Goal: Task Accomplishment & Management: Manage account settings

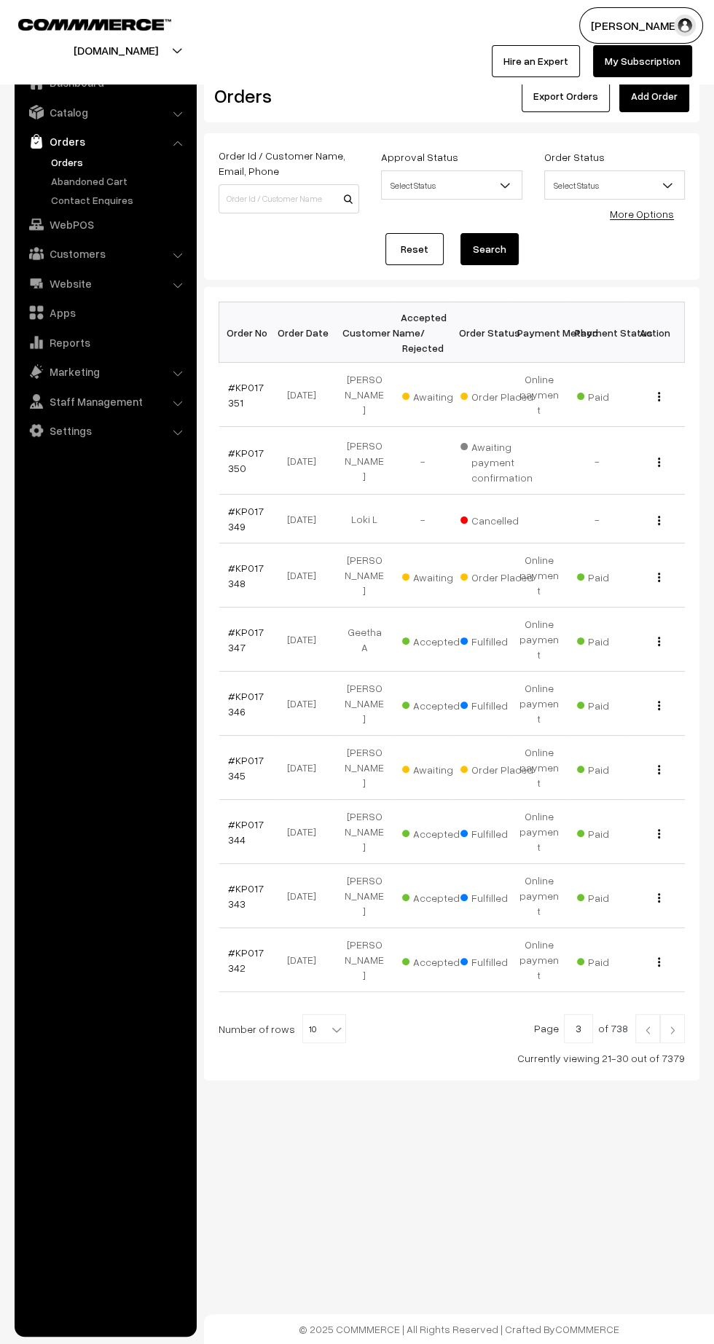
click at [235, 754] on link "#KP017345" at bounding box center [246, 768] width 36 height 28
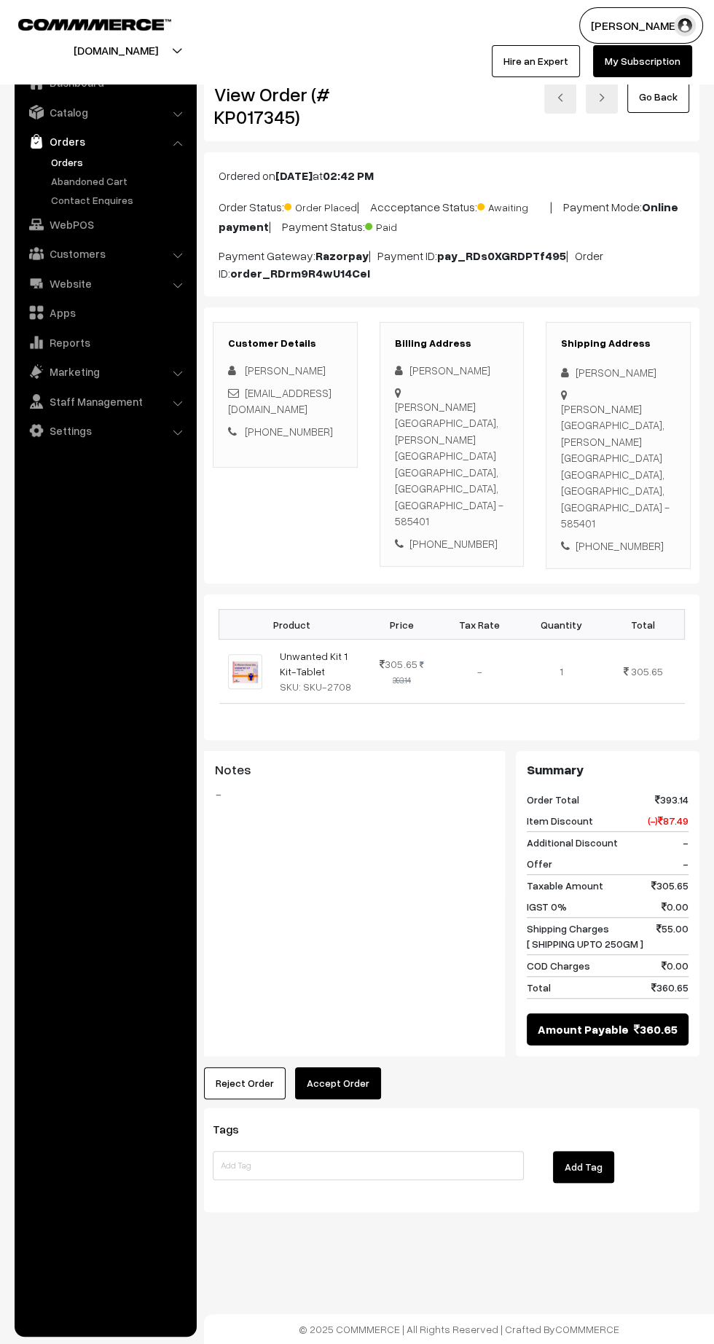
click at [338, 1068] on button "Accept Order" at bounding box center [338, 1084] width 86 height 32
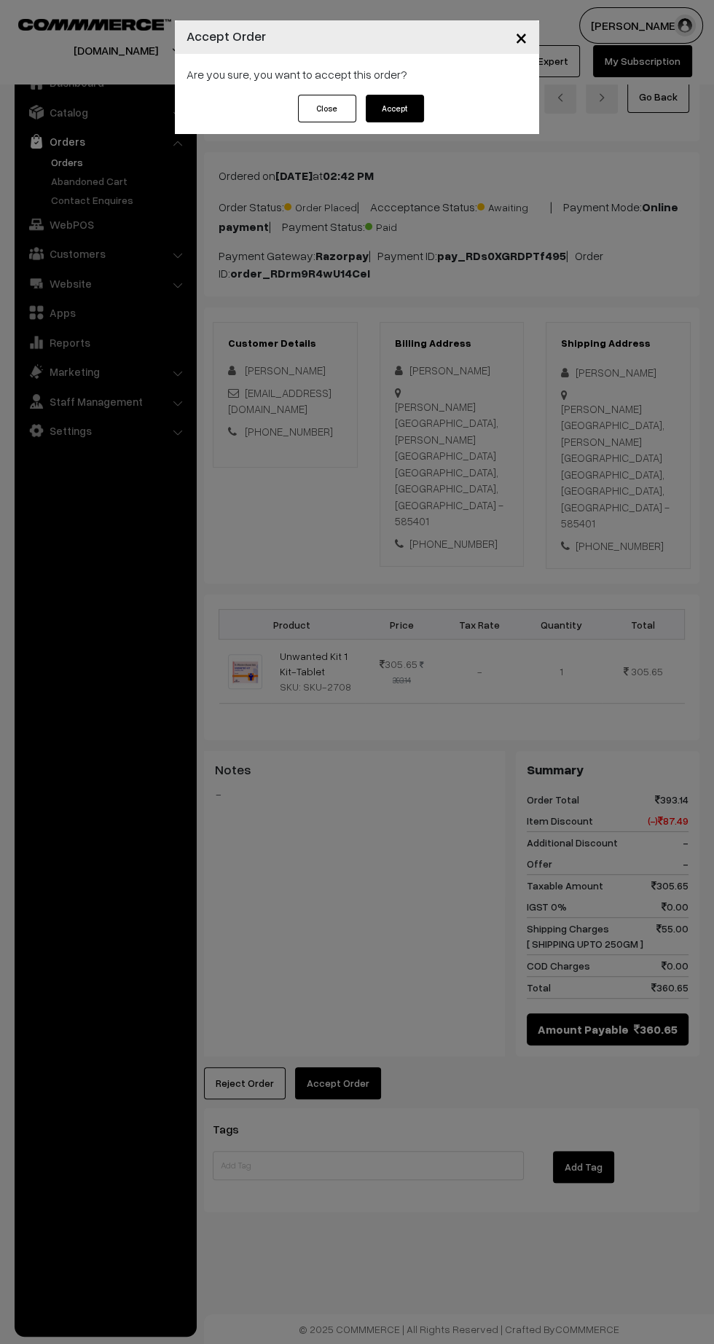
click at [412, 112] on button "Accept" at bounding box center [395, 109] width 58 height 28
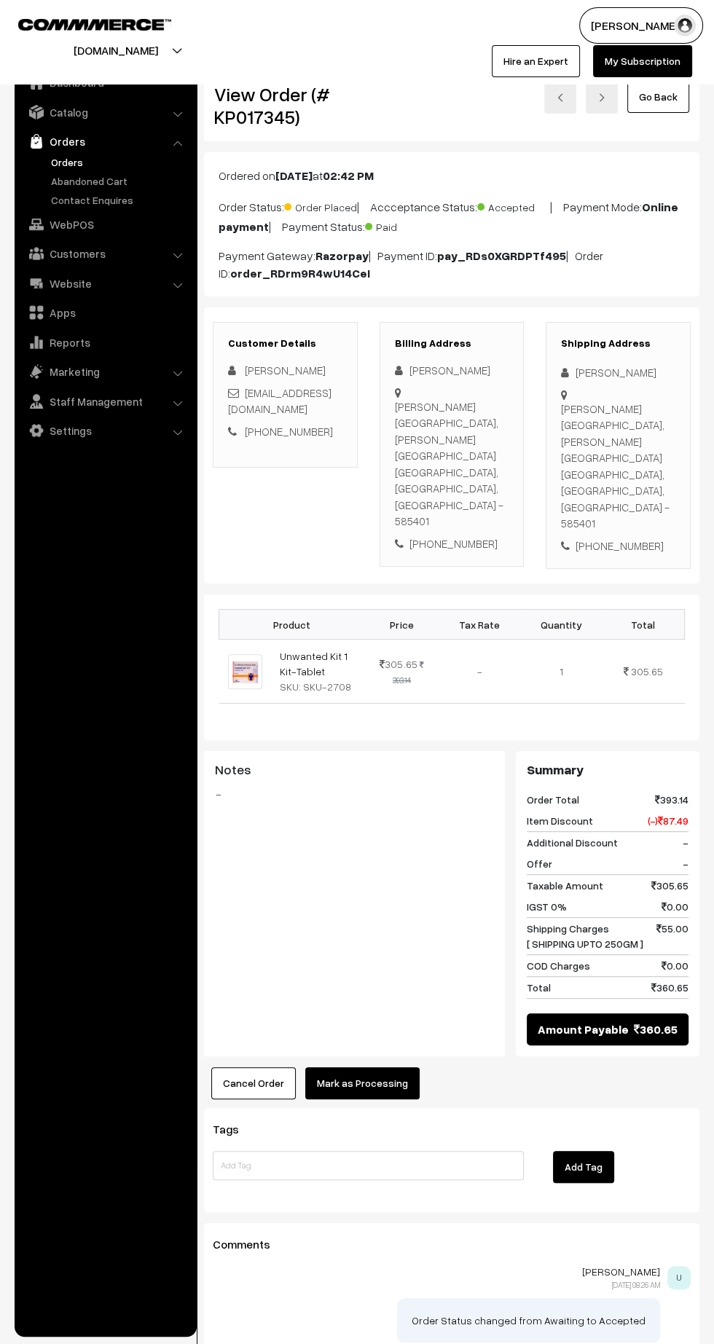
click at [379, 1068] on button "Mark as Processing" at bounding box center [362, 1084] width 114 height 32
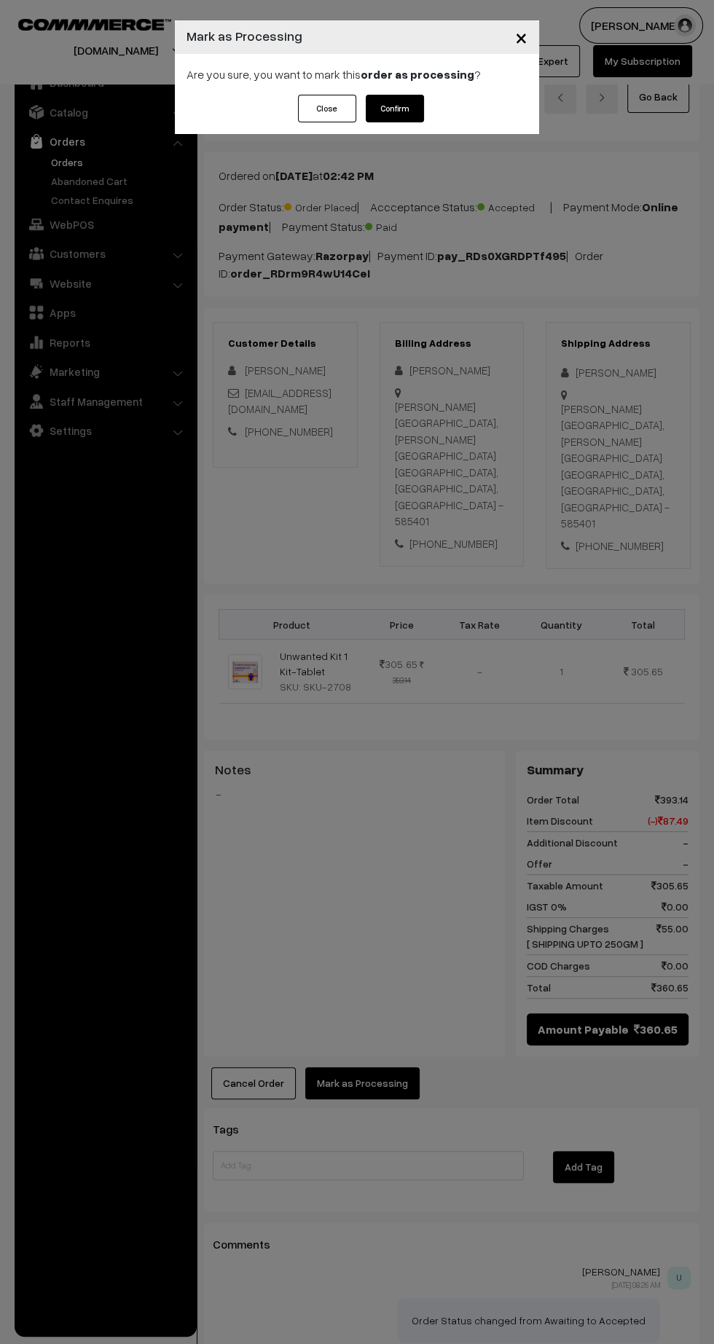
click at [395, 111] on button "Confirm" at bounding box center [395, 109] width 58 height 28
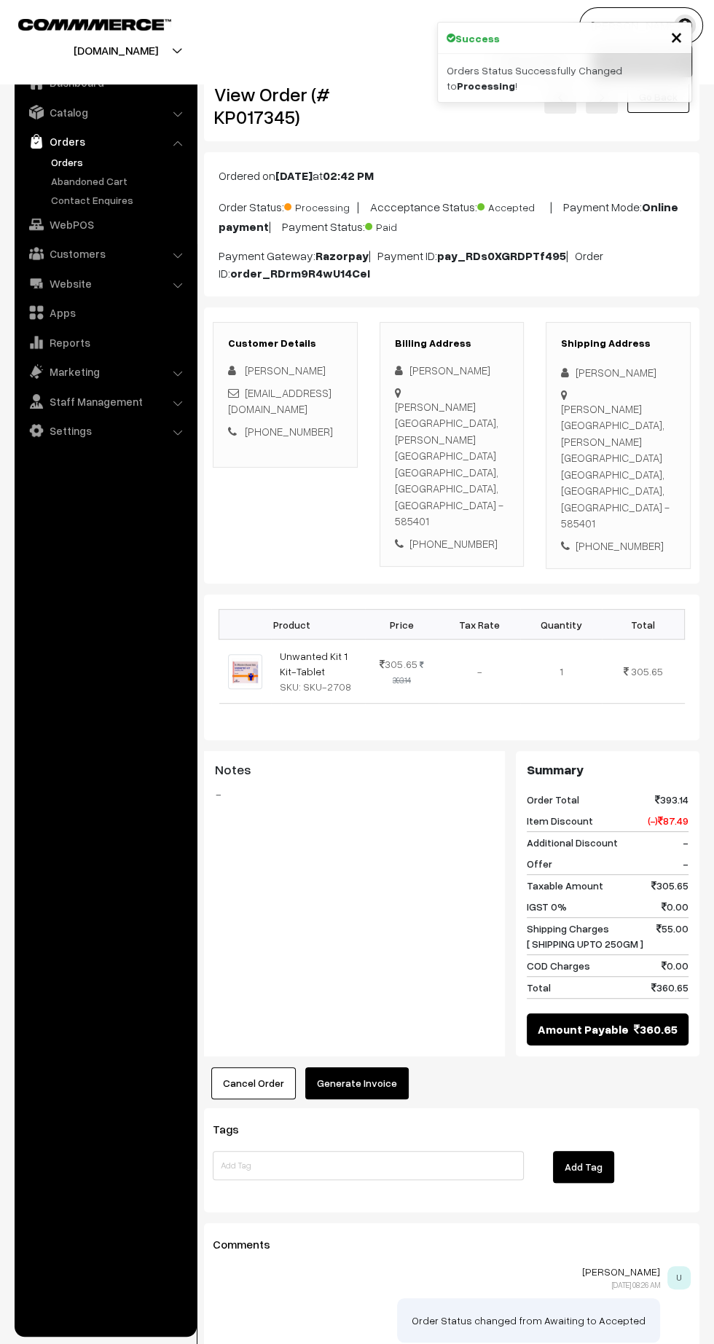
click at [380, 1068] on button "Generate Invoice" at bounding box center [356, 1084] width 103 height 32
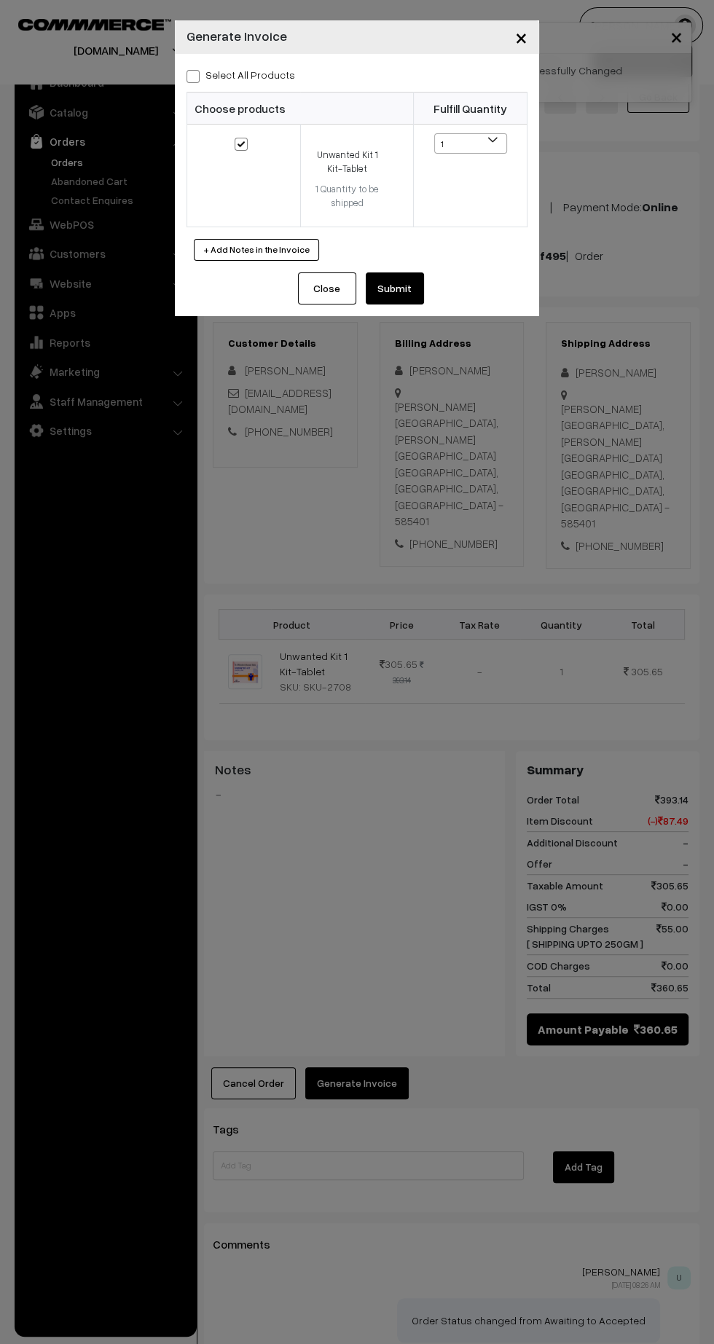
click at [421, 280] on button "Submit" at bounding box center [395, 289] width 58 height 32
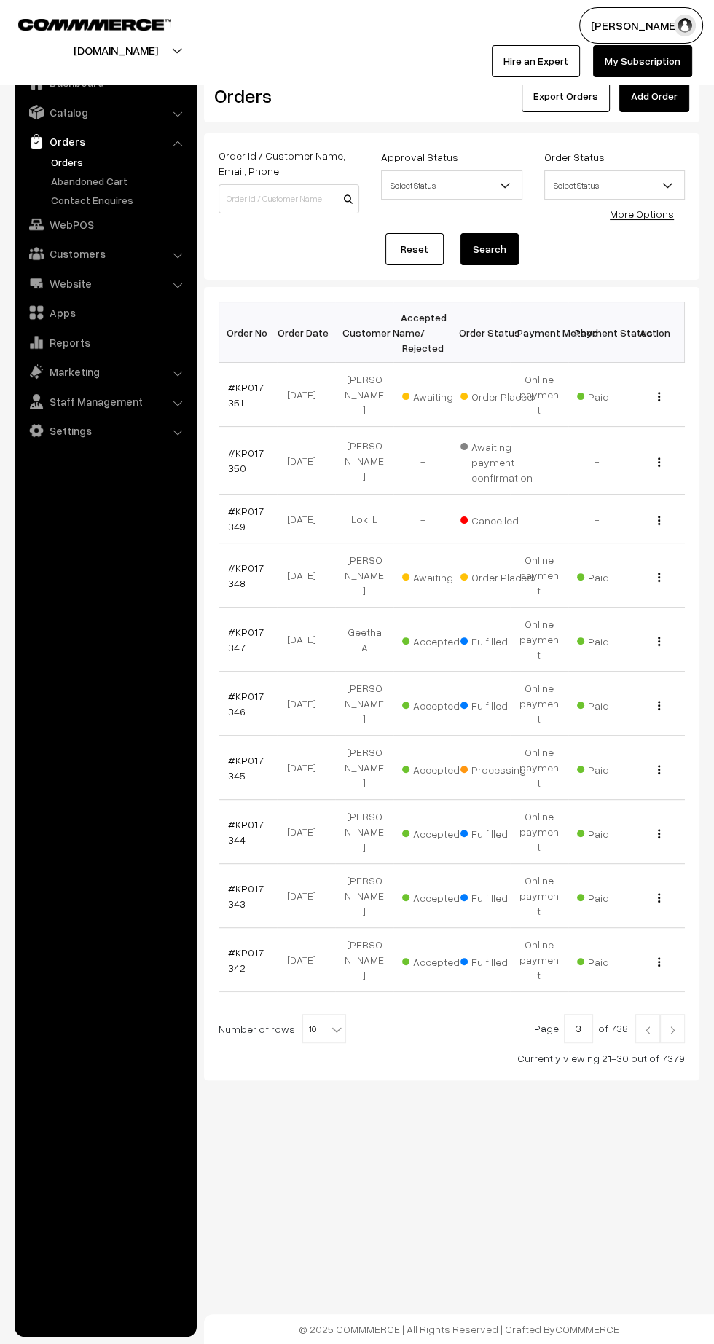
click at [235, 392] on link "#KP017351" at bounding box center [246, 395] width 36 height 28
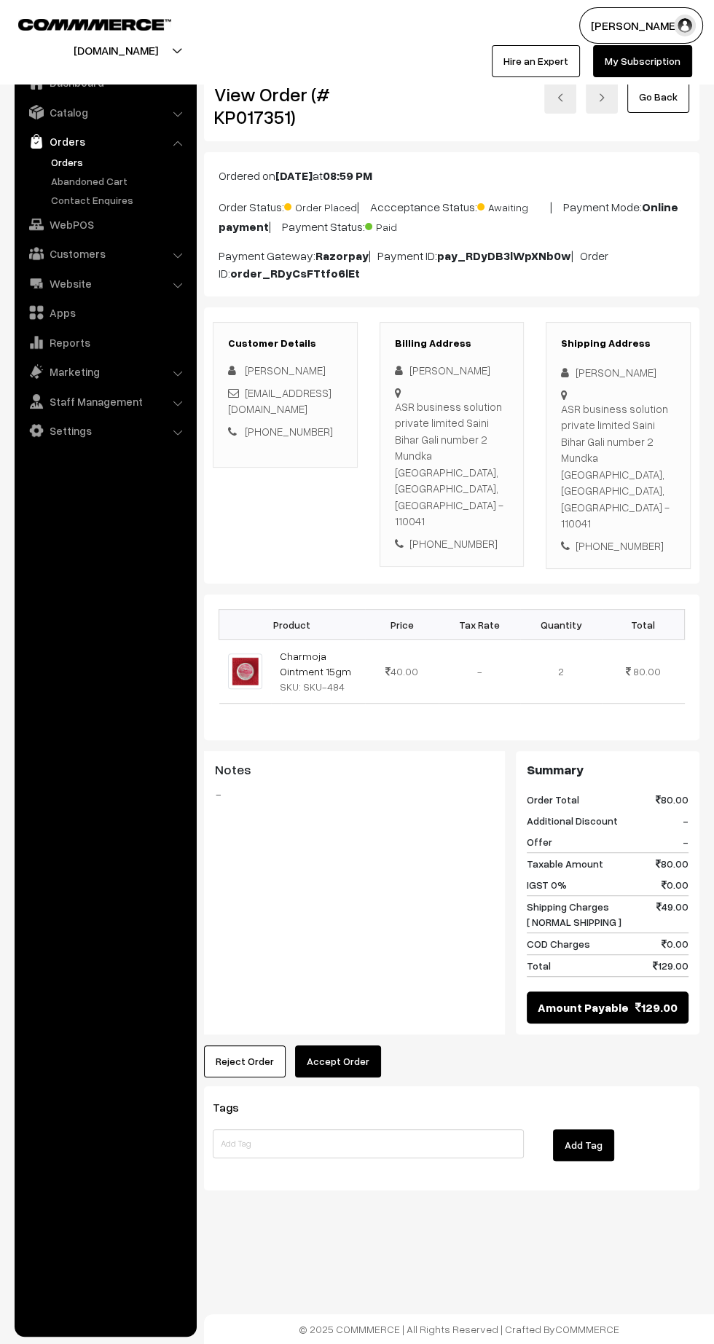
click at [361, 1046] on button "Accept Order" at bounding box center [338, 1062] width 86 height 32
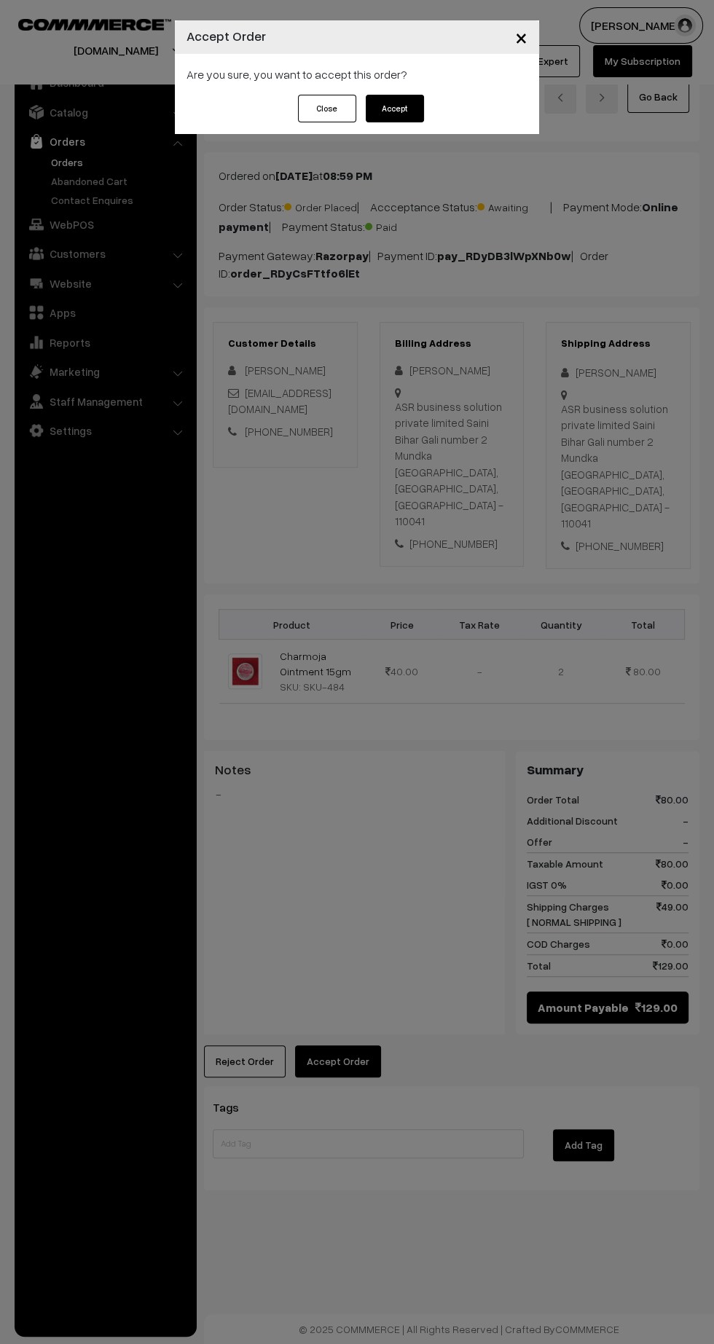
click at [410, 114] on button "Accept" at bounding box center [395, 109] width 58 height 28
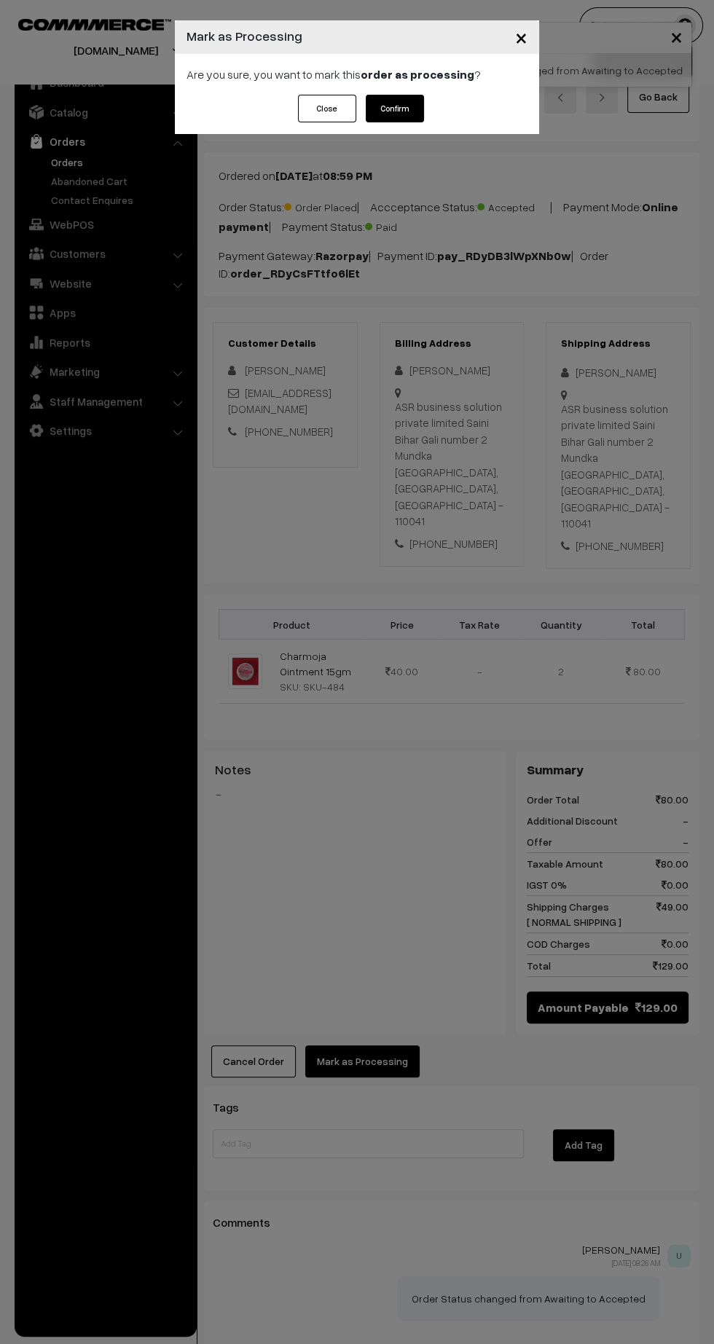
click at [412, 109] on button "Confirm" at bounding box center [395, 109] width 58 height 28
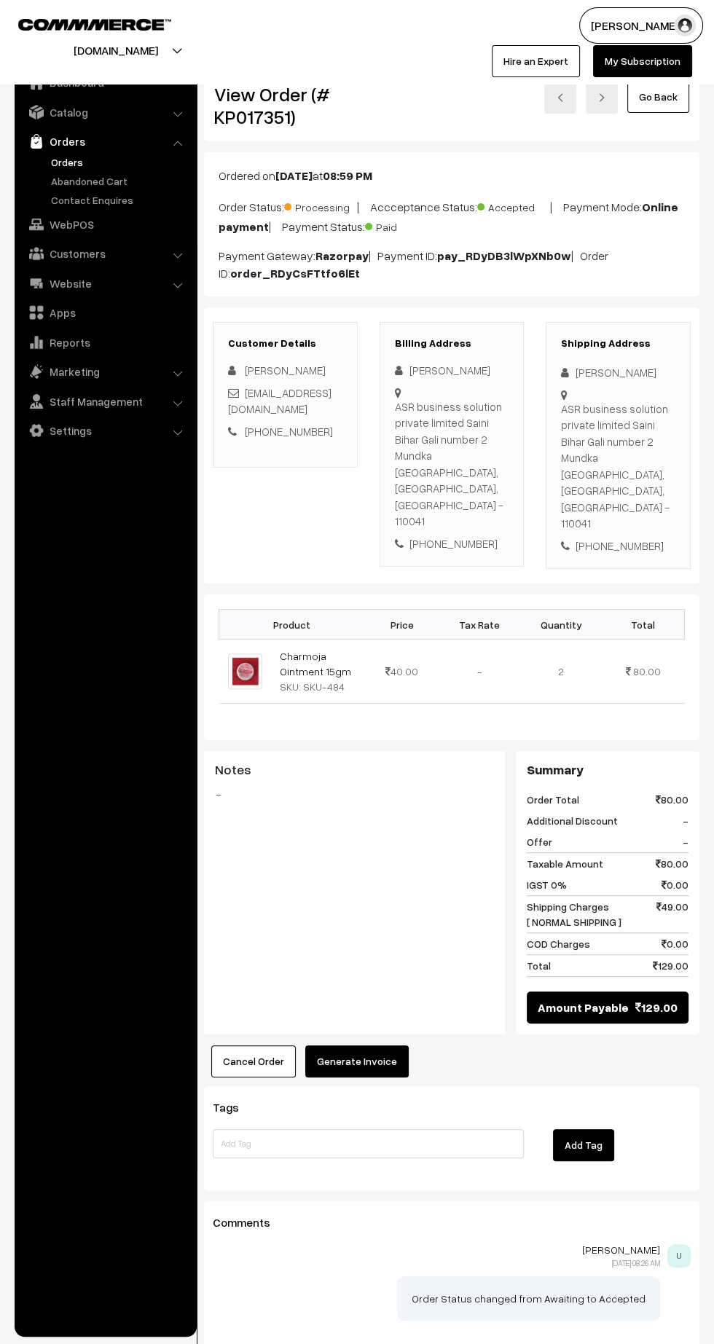
click at [377, 1046] on button "Generate Invoice" at bounding box center [356, 1062] width 103 height 32
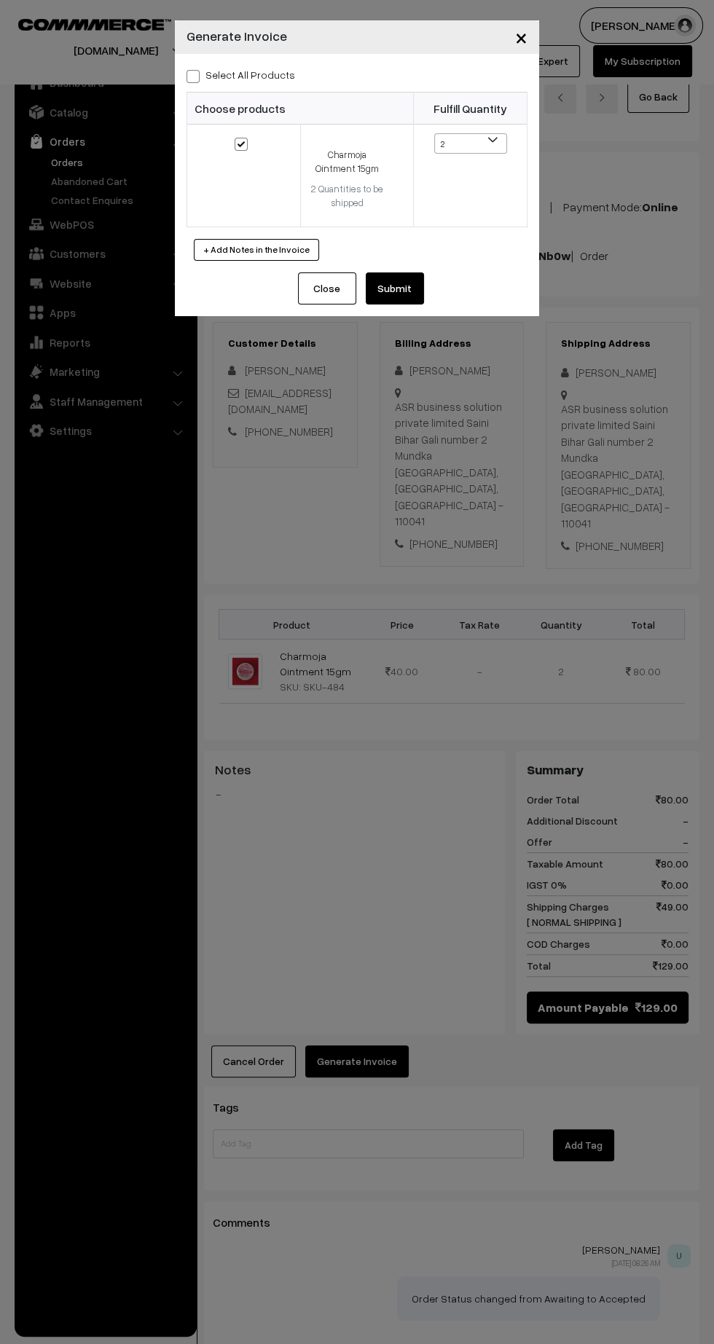
click at [415, 285] on button "Submit" at bounding box center [395, 289] width 58 height 32
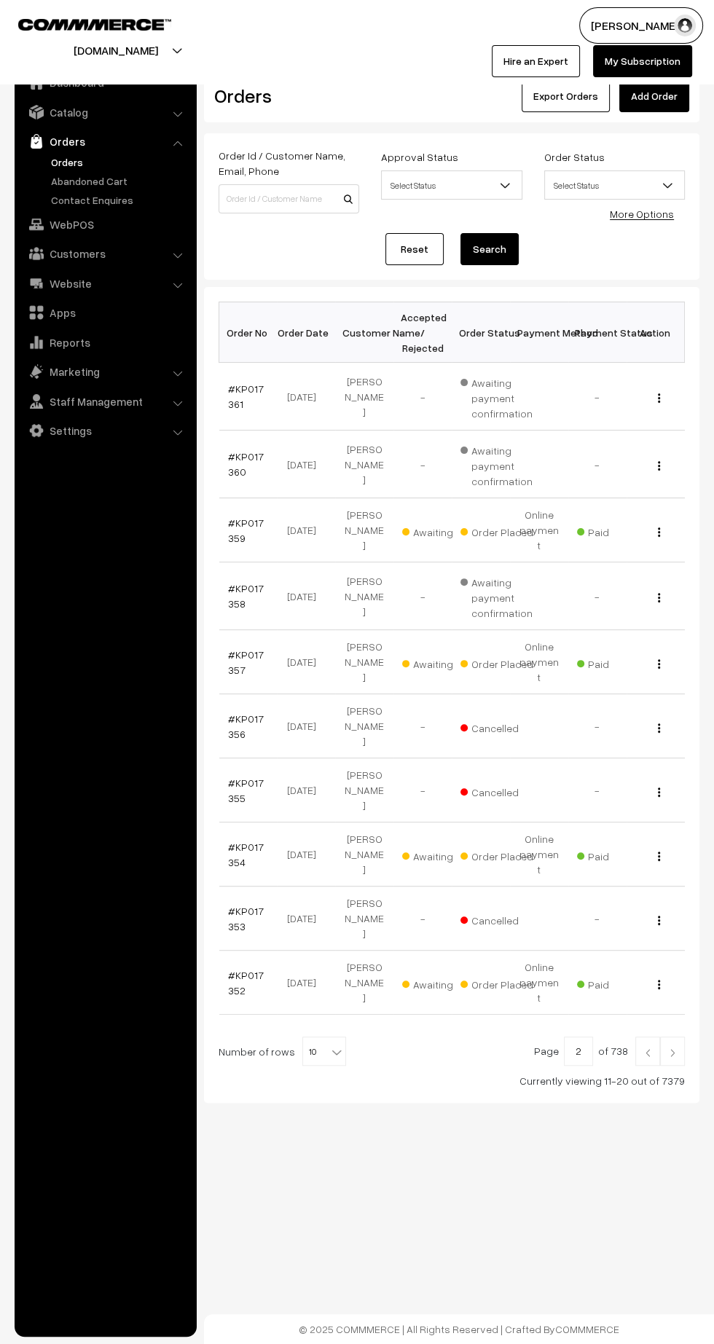
click at [235, 969] on link "#KP017352" at bounding box center [246, 983] width 36 height 28
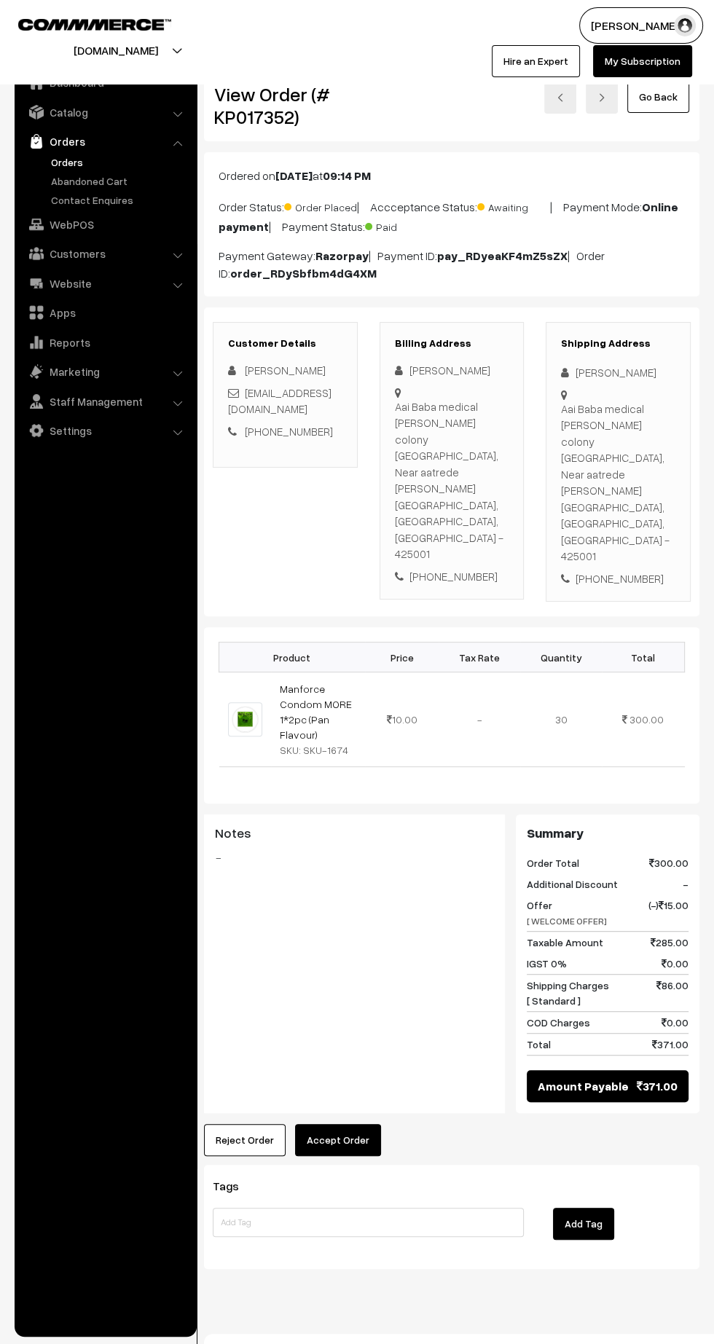
click at [340, 1124] on button "Accept Order" at bounding box center [338, 1140] width 86 height 32
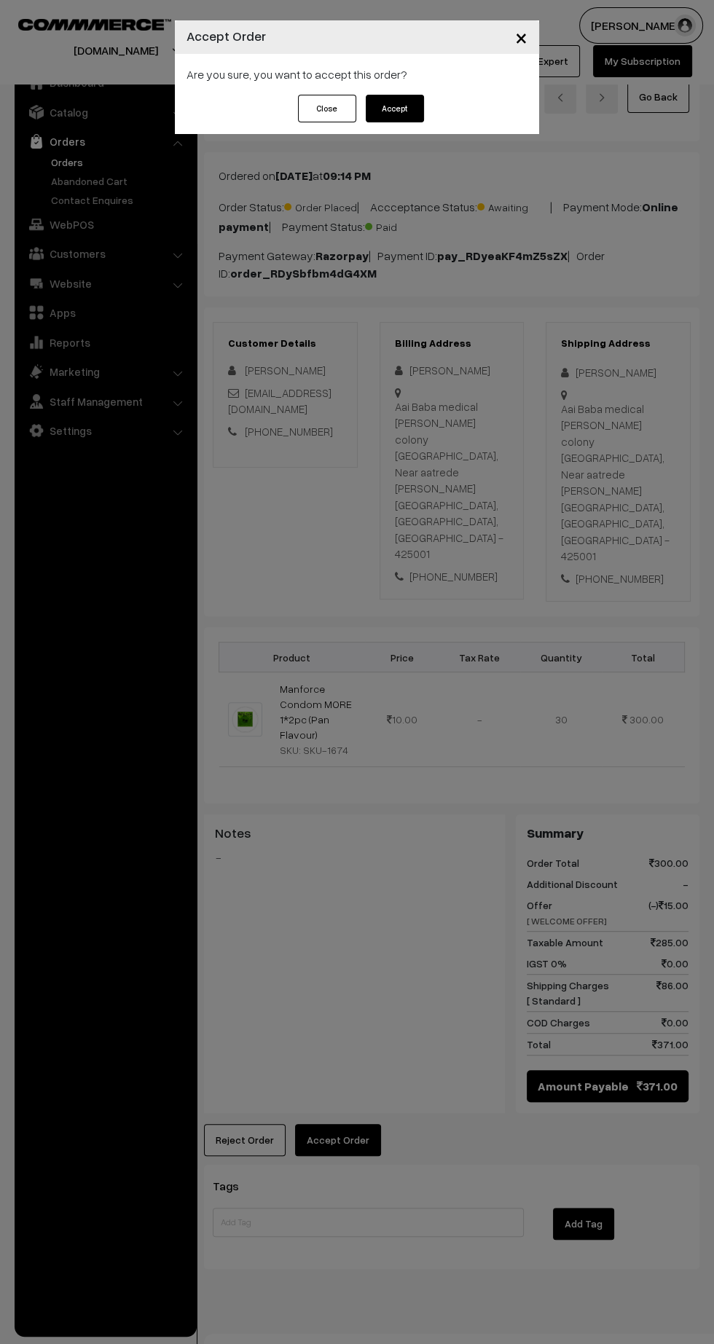
click at [399, 105] on button "Accept" at bounding box center [395, 109] width 58 height 28
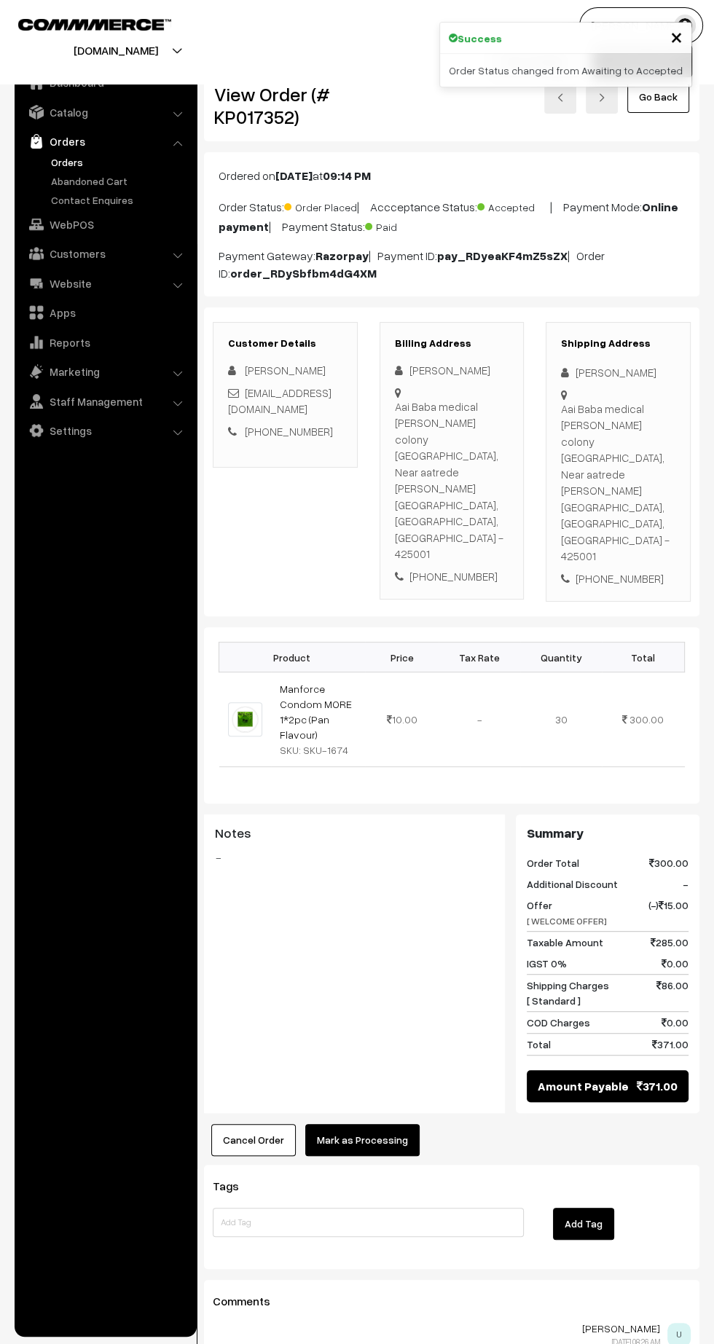
click at [360, 1124] on button "Mark as Processing" at bounding box center [362, 1140] width 114 height 32
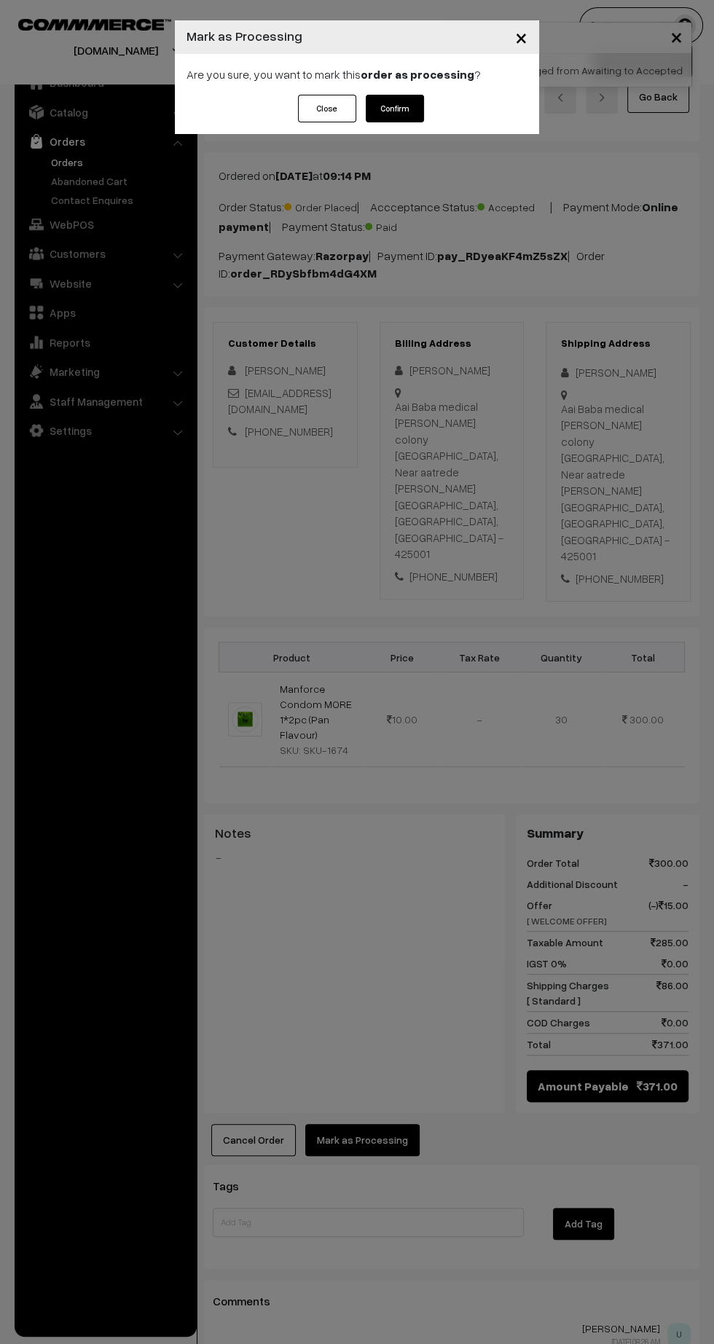
click at [412, 113] on button "Confirm" at bounding box center [395, 109] width 58 height 28
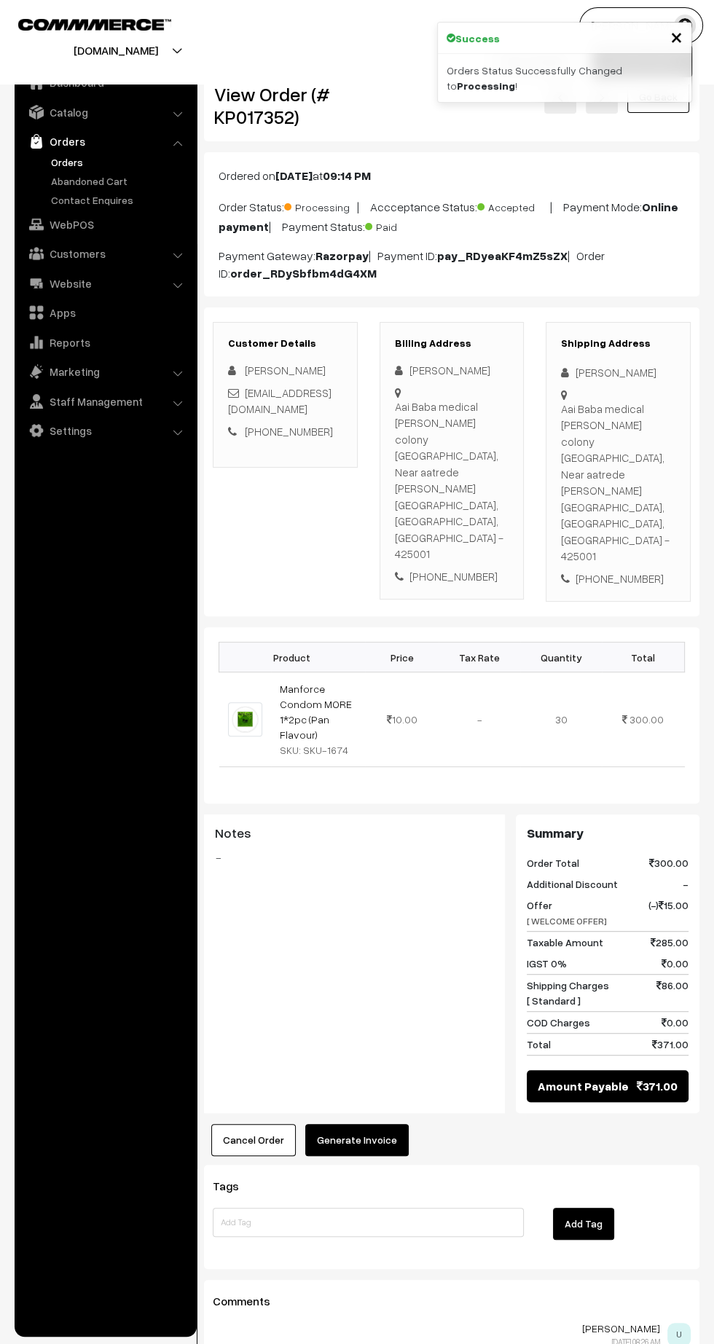
click at [380, 1124] on button "Generate Invoice" at bounding box center [356, 1140] width 103 height 32
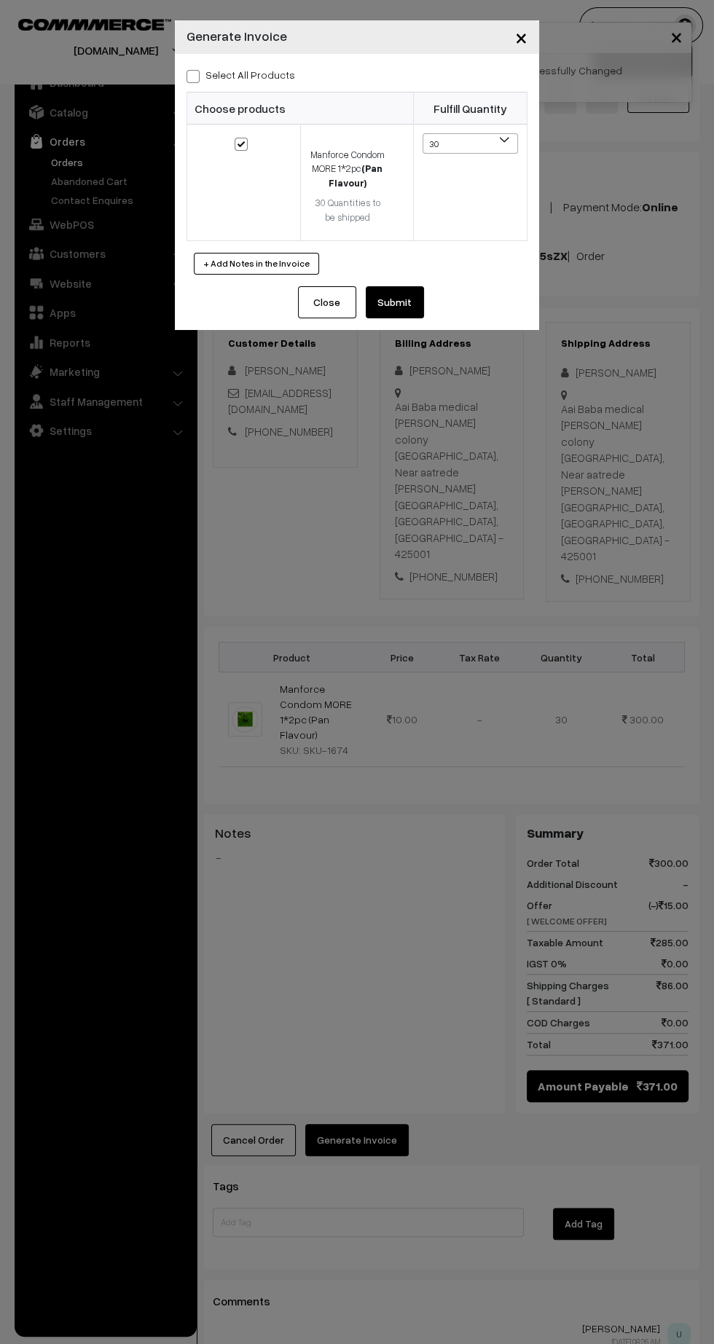
click at [410, 316] on button "Submit" at bounding box center [395, 302] width 58 height 32
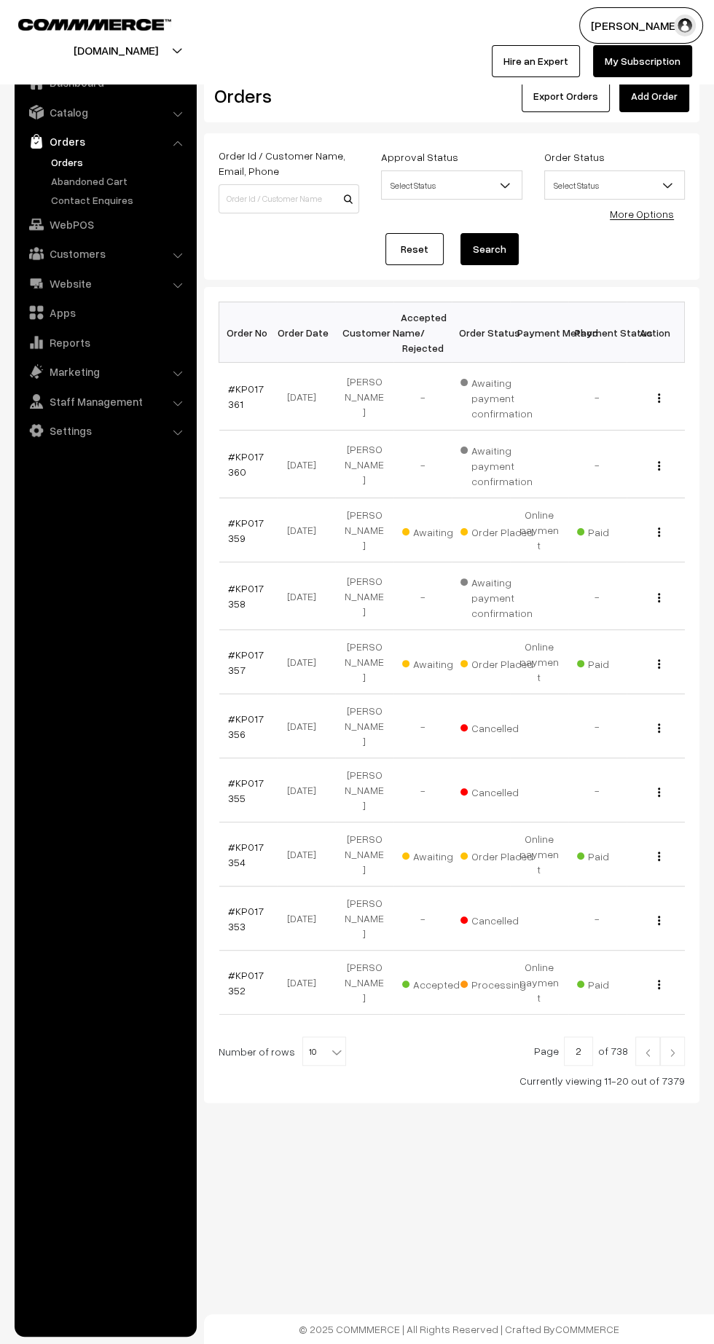
click at [240, 841] on link "#KP017354" at bounding box center [246, 855] width 36 height 28
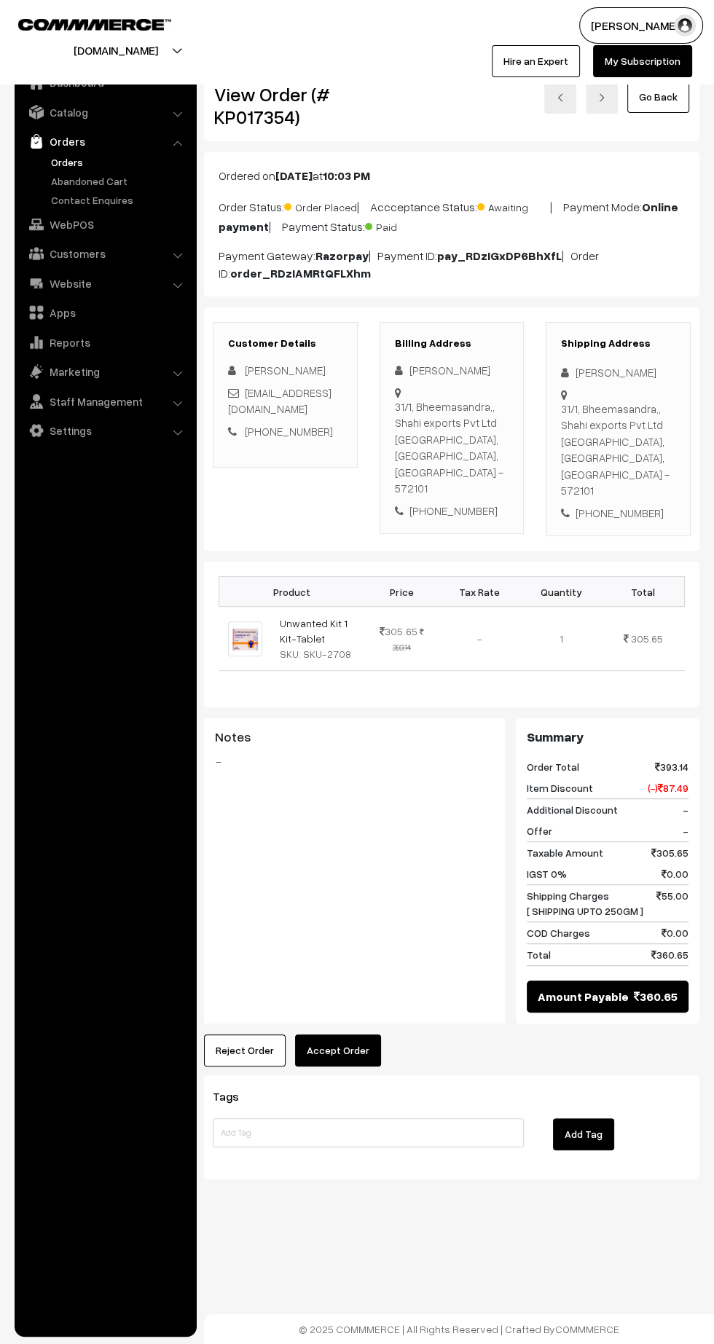
click at [340, 1035] on button "Accept Order" at bounding box center [338, 1051] width 86 height 32
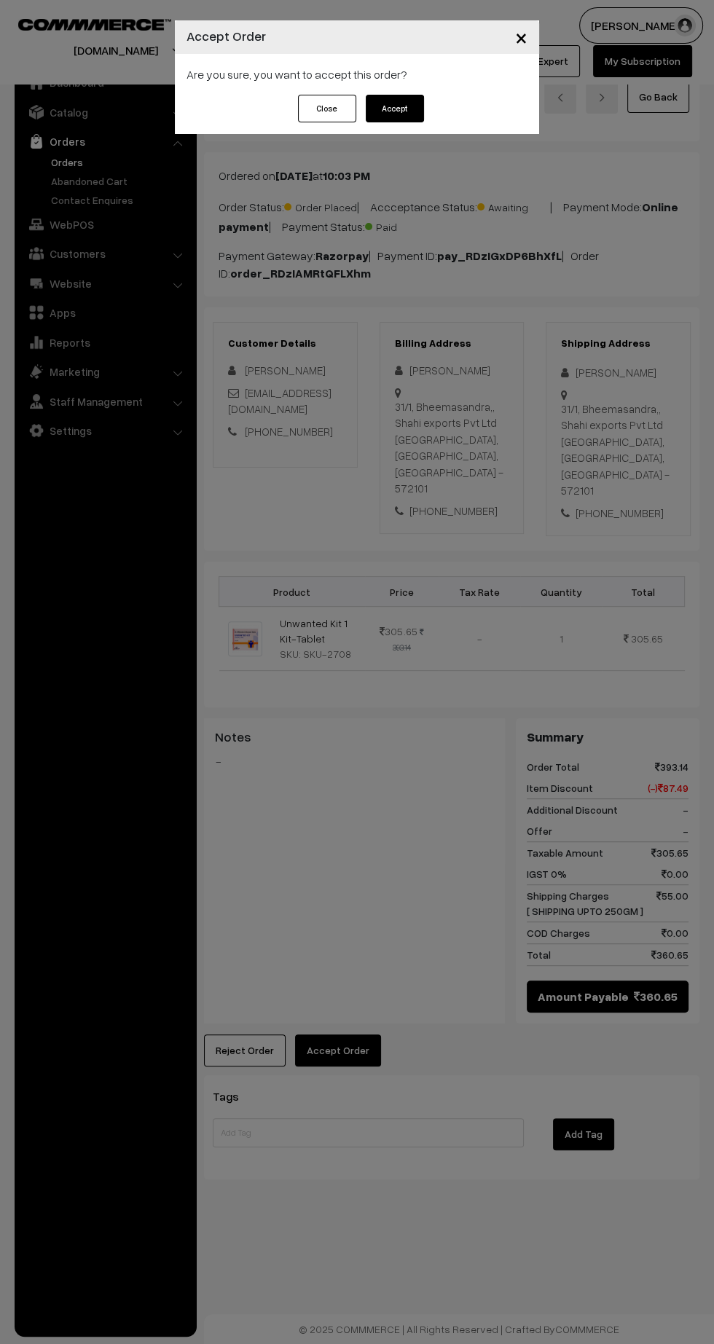
click at [404, 113] on button "Accept" at bounding box center [395, 109] width 58 height 28
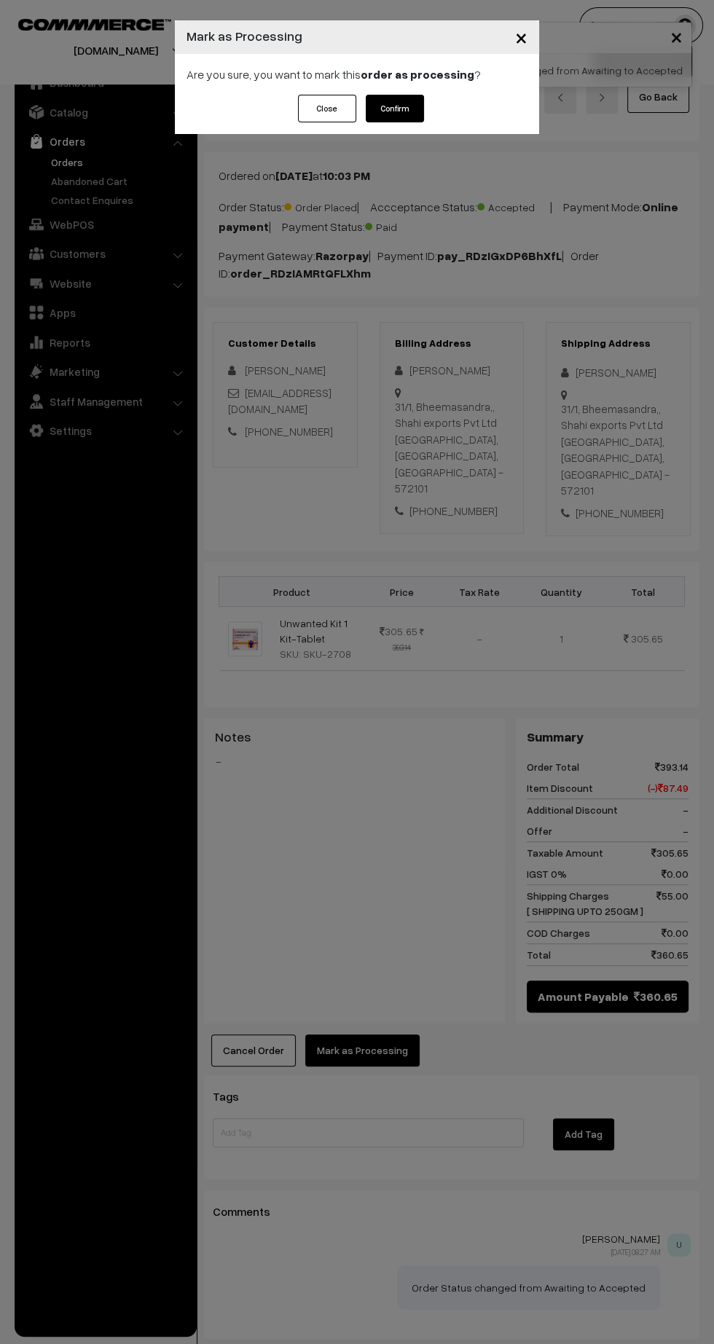
click at [412, 114] on button "Confirm" at bounding box center [395, 109] width 58 height 28
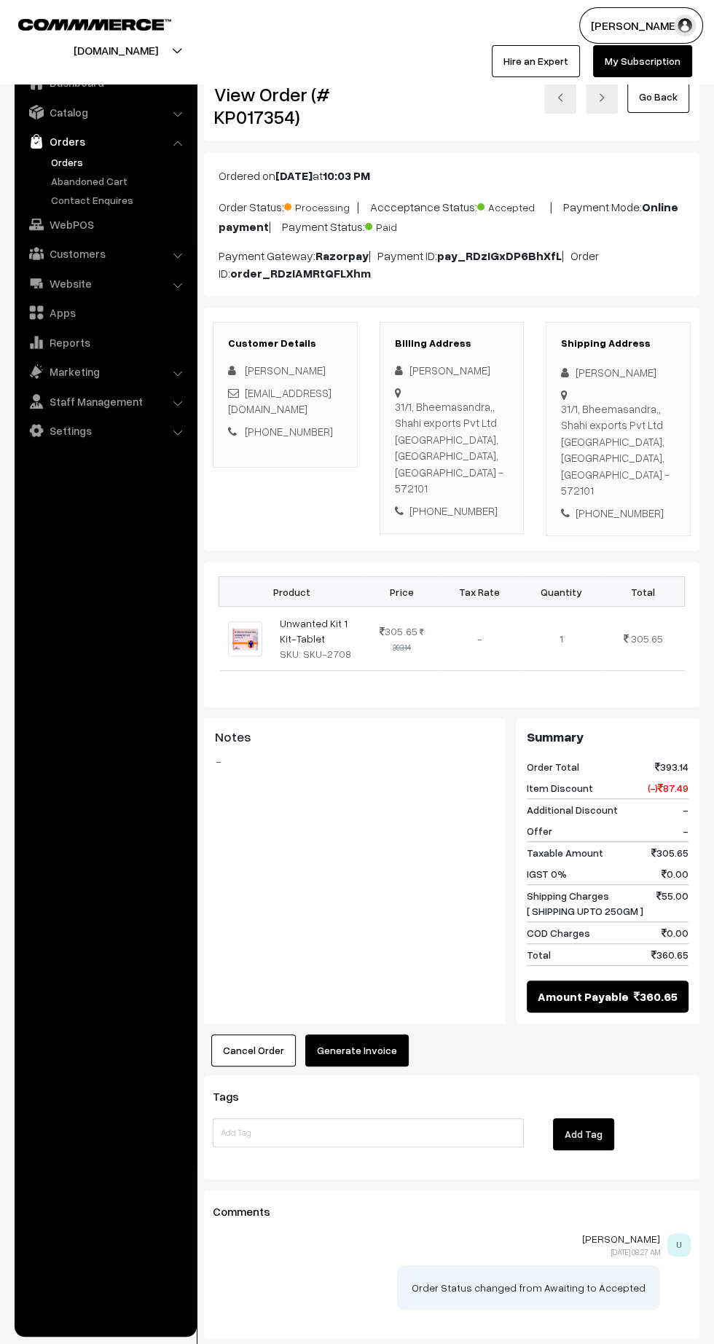
click at [359, 1035] on button "Generate Invoice" at bounding box center [356, 1051] width 103 height 32
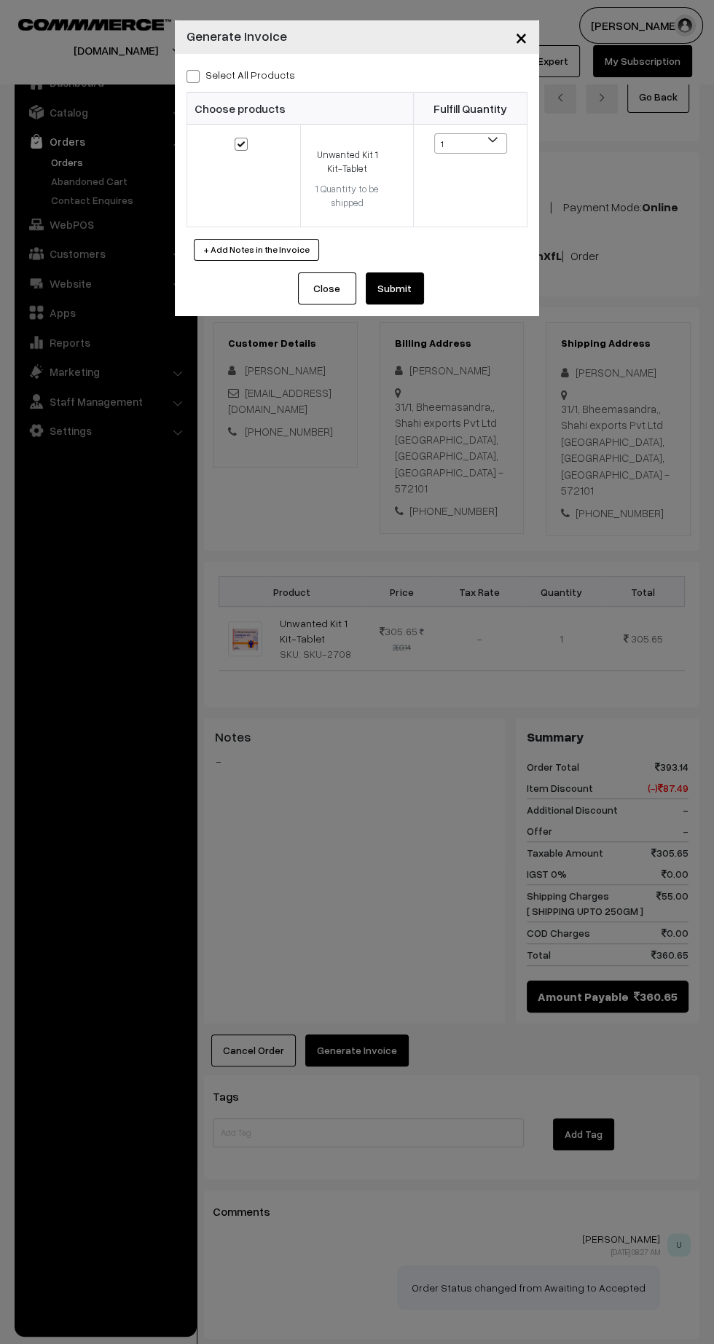
click at [416, 291] on button "Submit" at bounding box center [395, 289] width 58 height 32
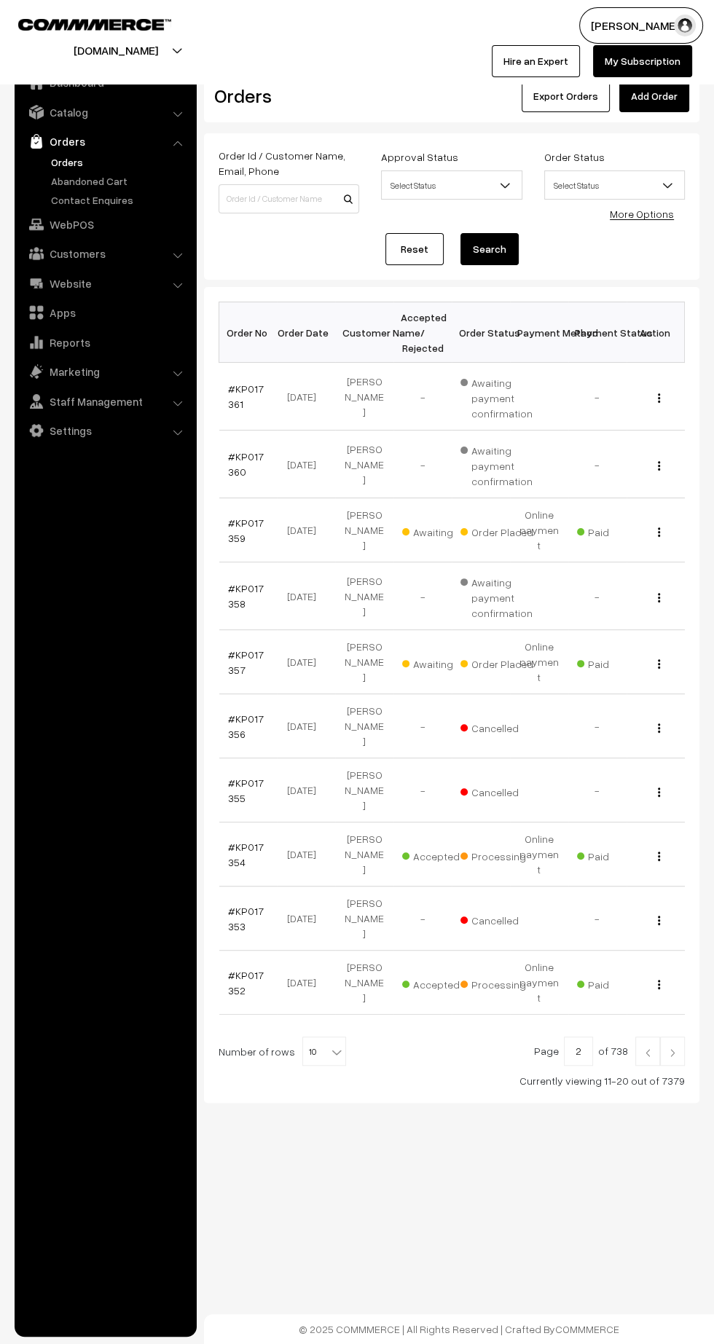
click at [232, 649] on link "#KP017357" at bounding box center [246, 663] width 36 height 28
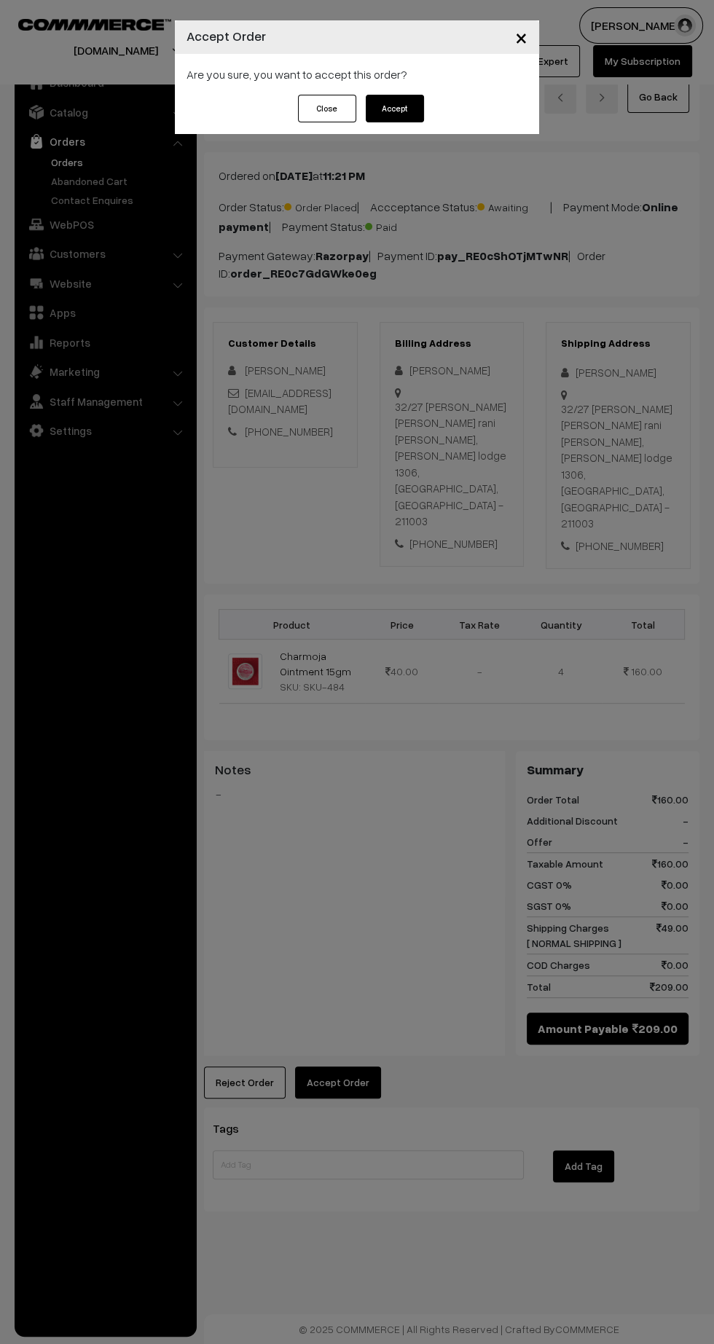
click at [394, 108] on button "Accept" at bounding box center [395, 109] width 58 height 28
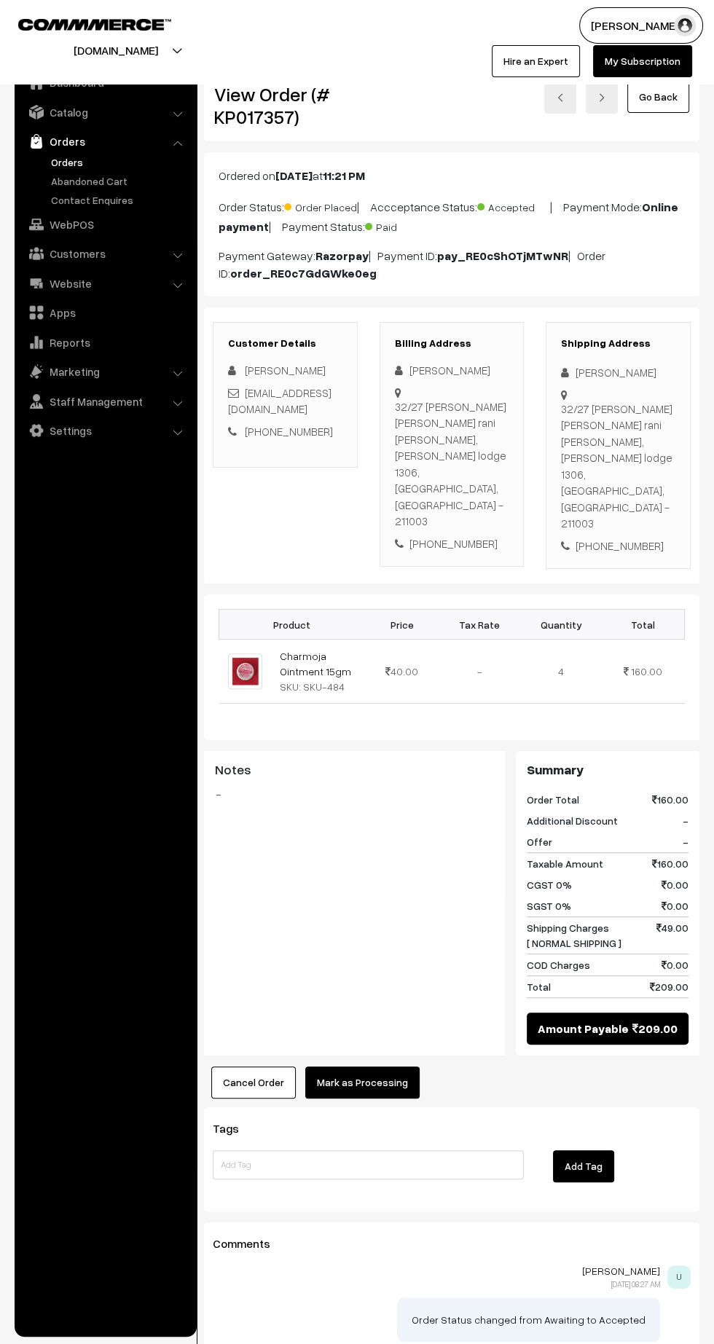
click at [389, 1067] on button "Mark as Processing" at bounding box center [362, 1083] width 114 height 32
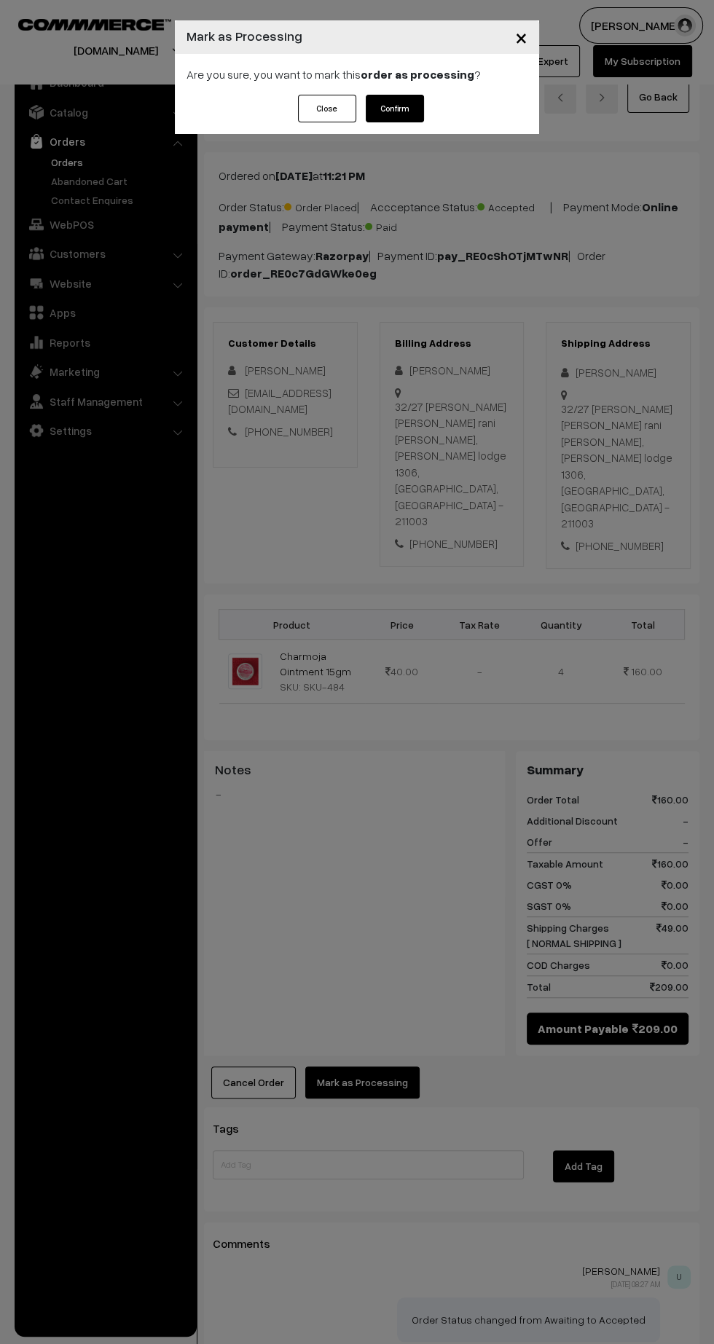
click at [412, 116] on button "Confirm" at bounding box center [395, 109] width 58 height 28
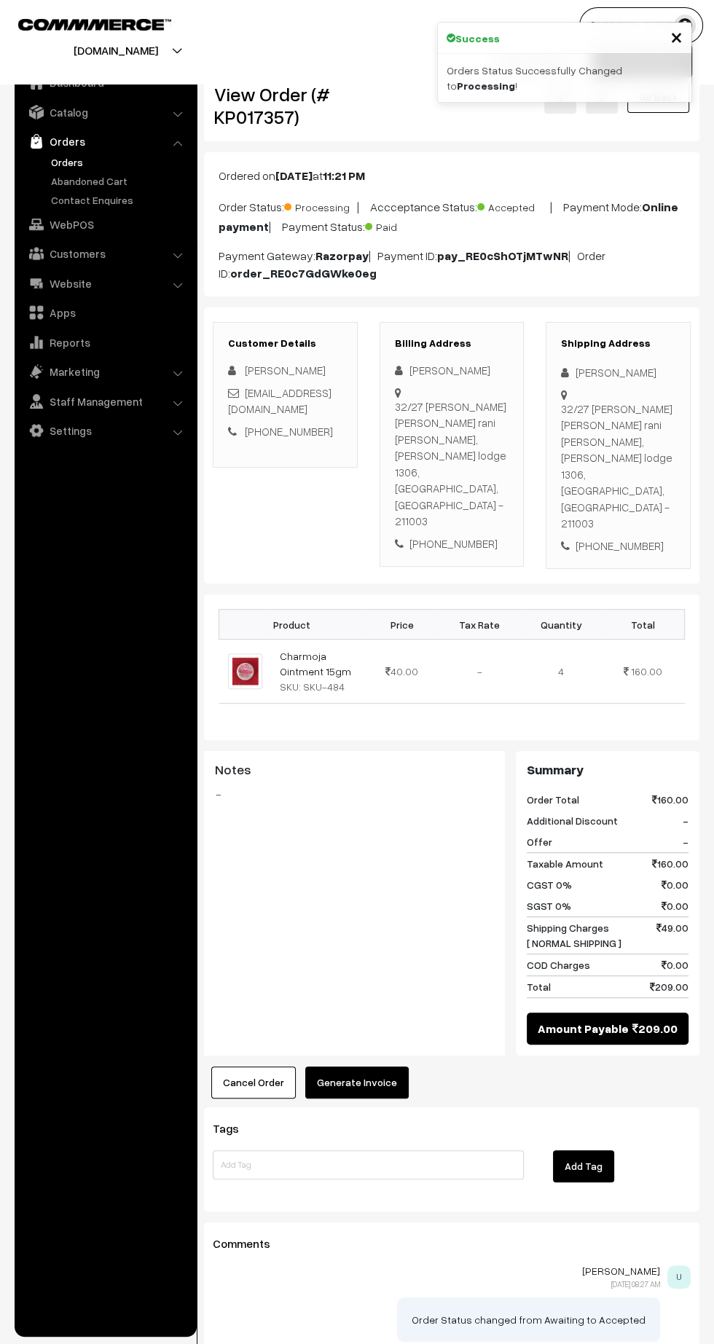
click at [383, 1067] on button "Generate Invoice" at bounding box center [356, 1083] width 103 height 32
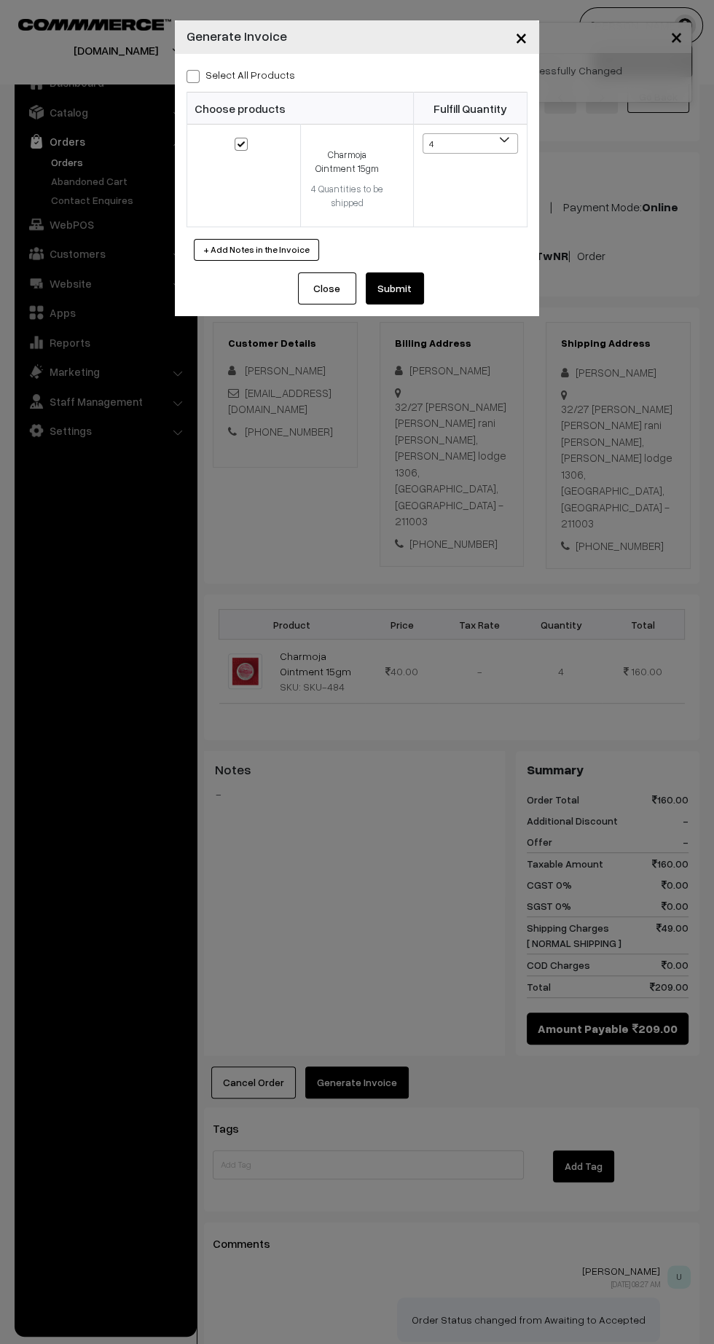
click at [419, 294] on button "Submit" at bounding box center [395, 289] width 58 height 32
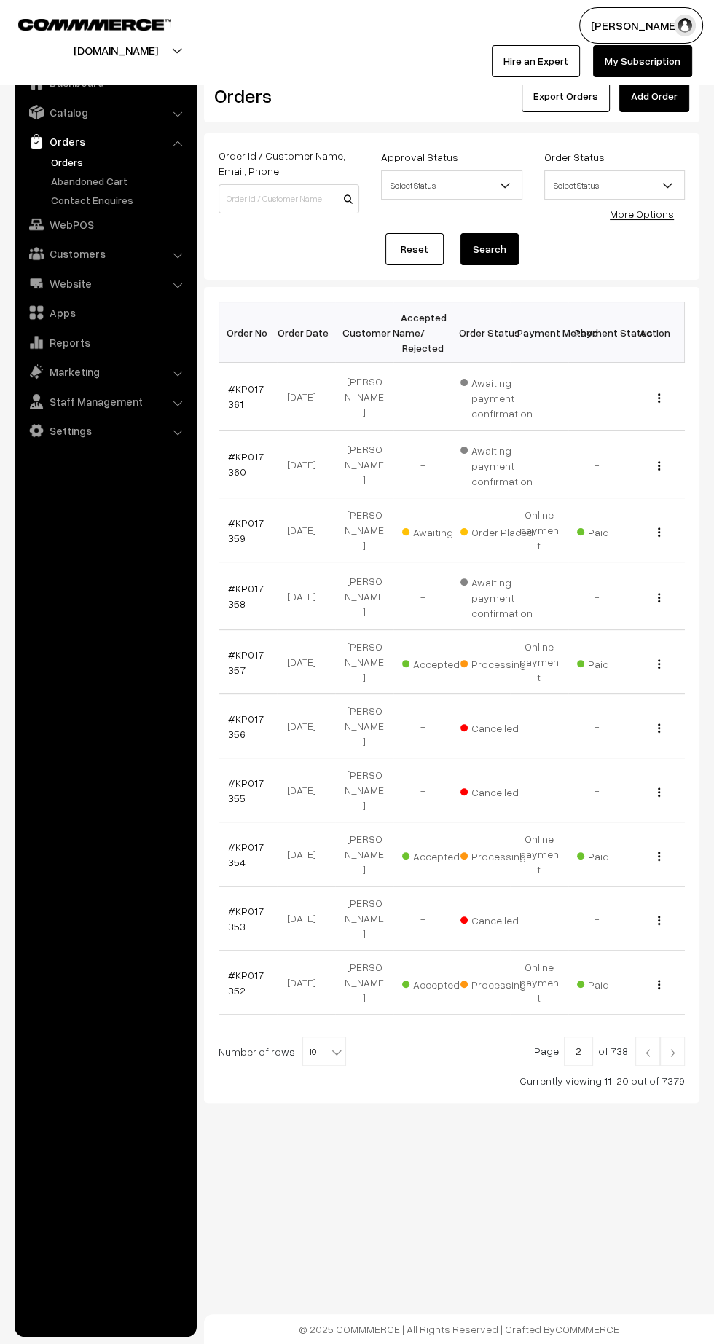
click at [232, 528] on link "#KP017359" at bounding box center [246, 531] width 36 height 28
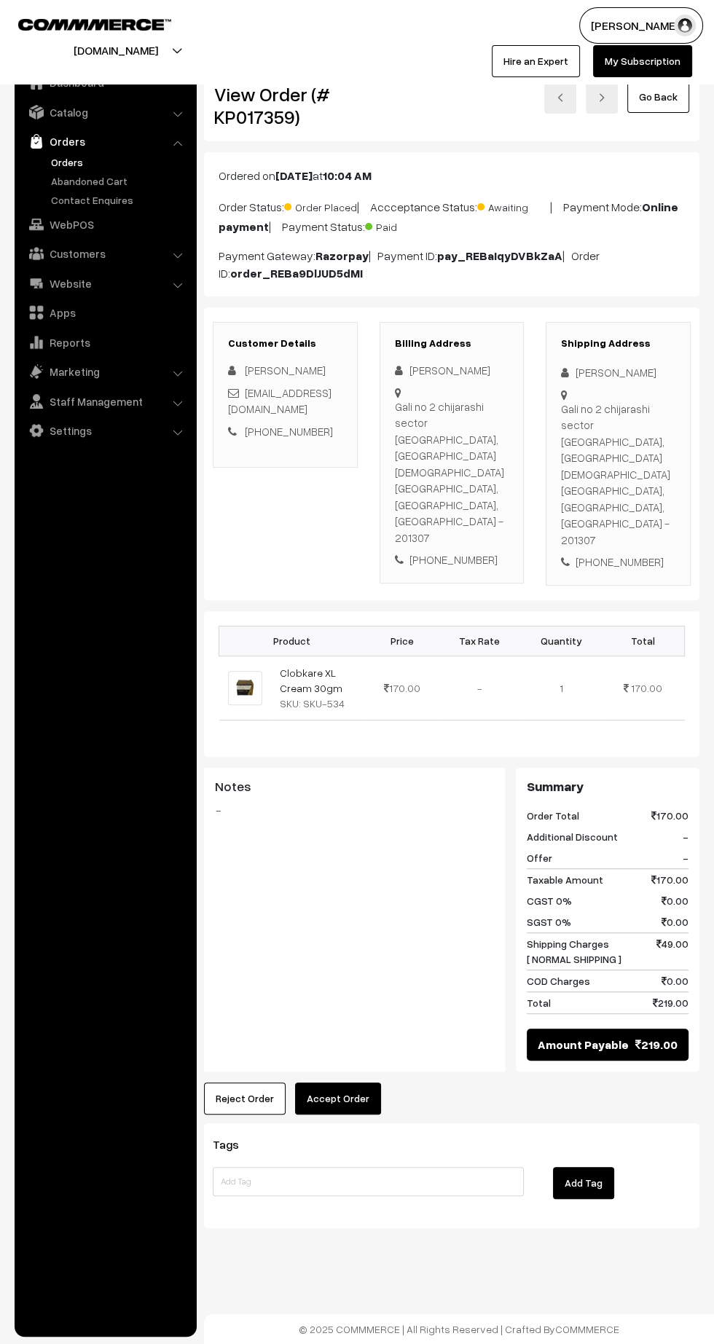
click at [361, 1083] on button "Accept Order" at bounding box center [338, 1099] width 86 height 32
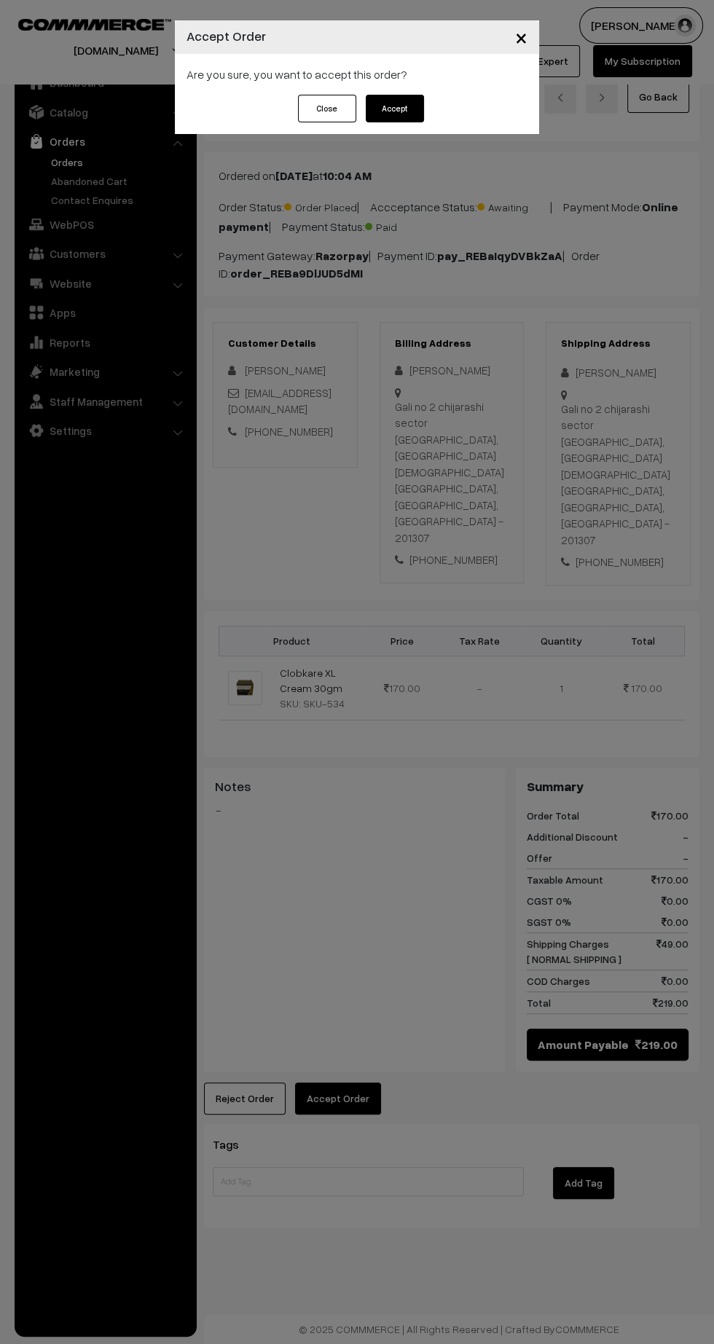
click at [413, 108] on button "Accept" at bounding box center [395, 109] width 58 height 28
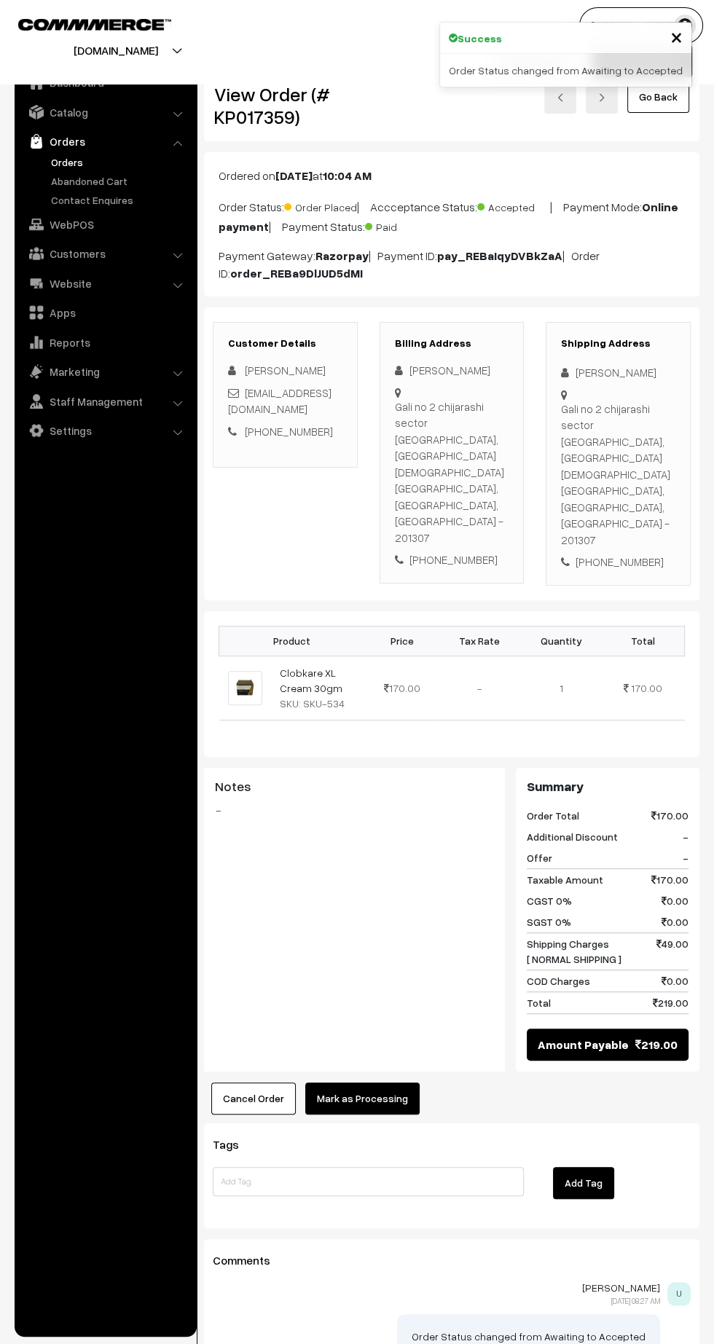
click at [380, 1083] on button "Mark as Processing" at bounding box center [362, 1099] width 114 height 32
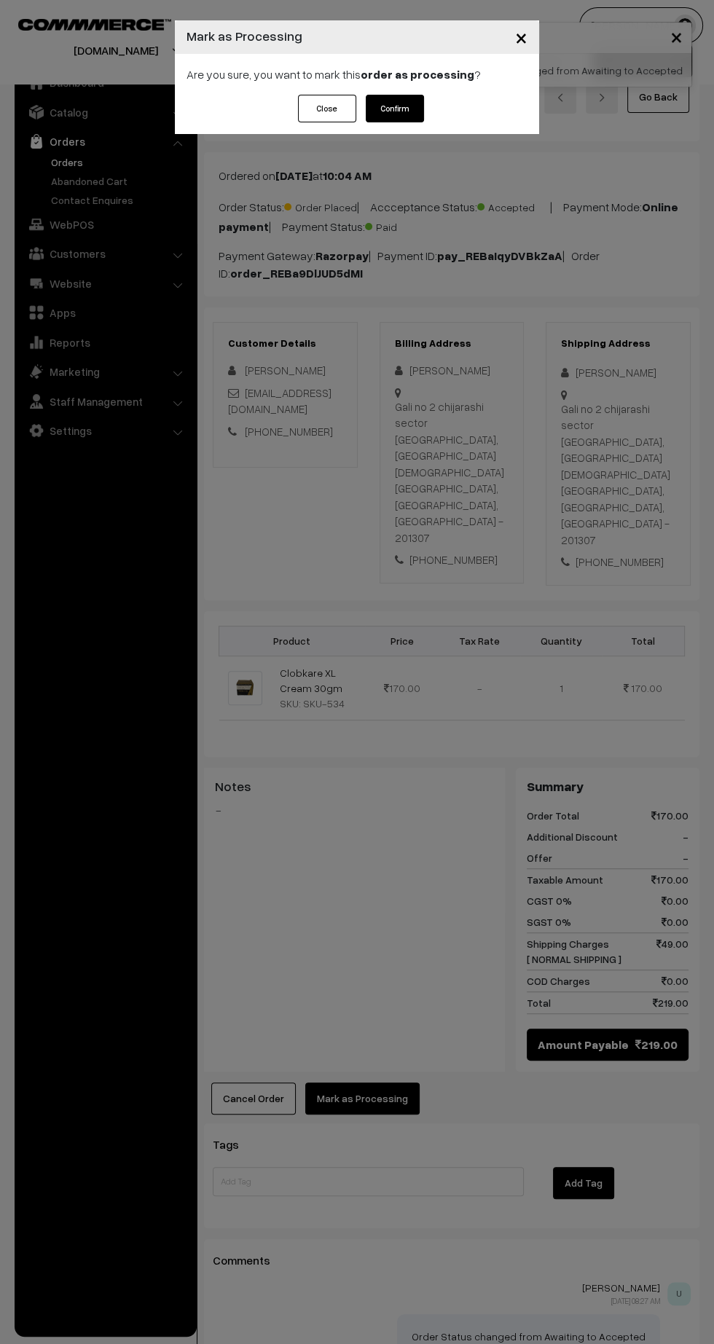
click at [412, 101] on button "Confirm" at bounding box center [395, 109] width 58 height 28
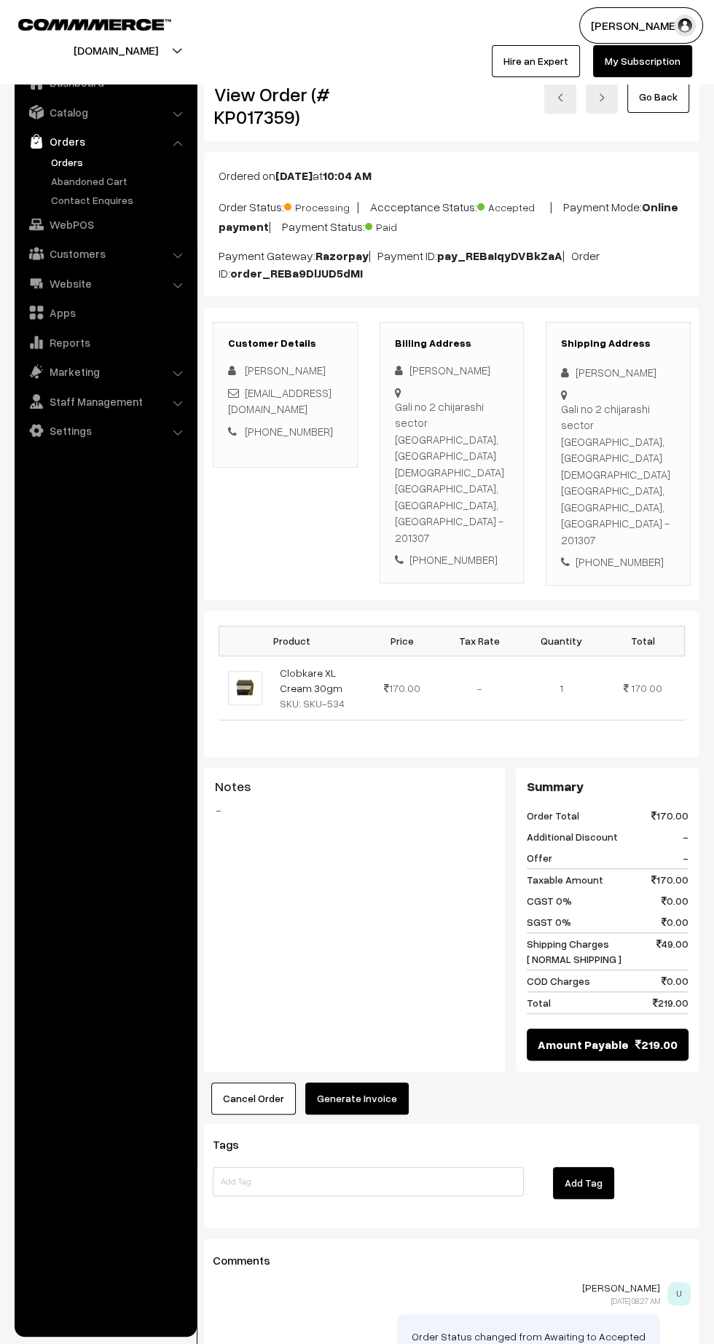
click at [357, 1083] on button "Generate Invoice" at bounding box center [356, 1099] width 103 height 32
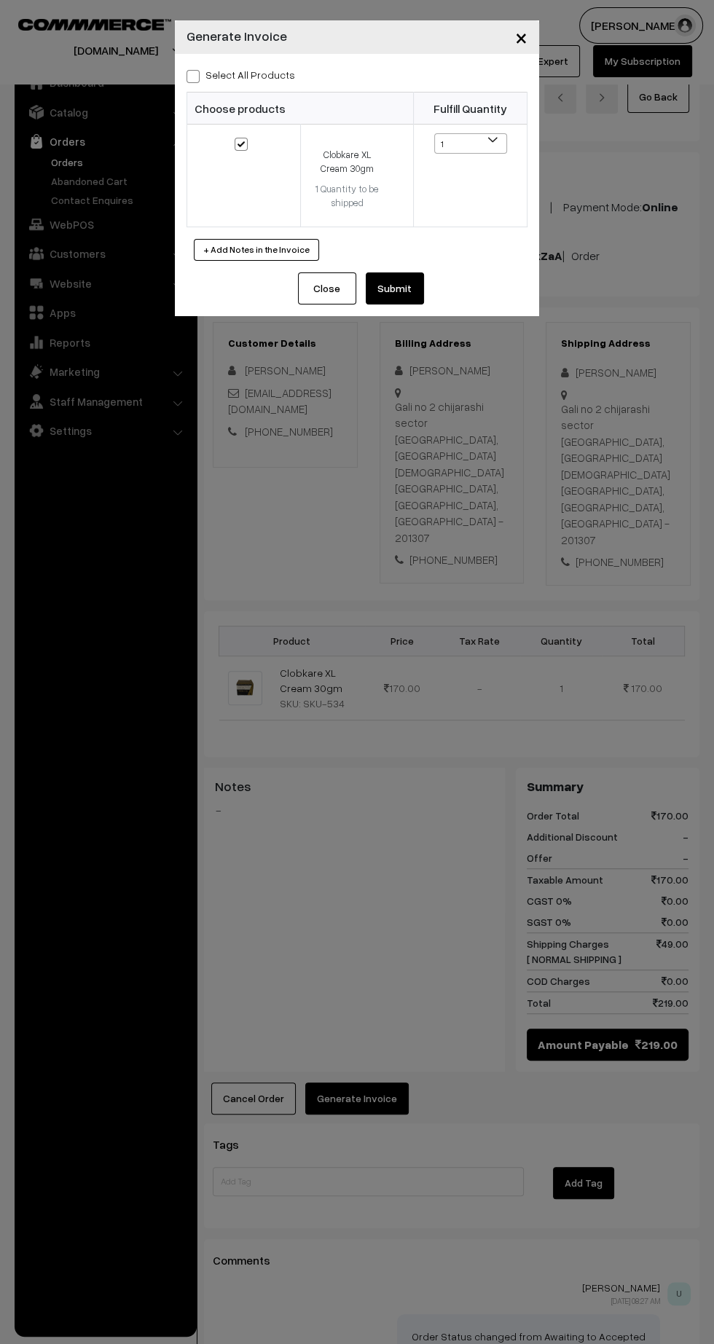
click at [403, 295] on button "Submit" at bounding box center [395, 289] width 58 height 32
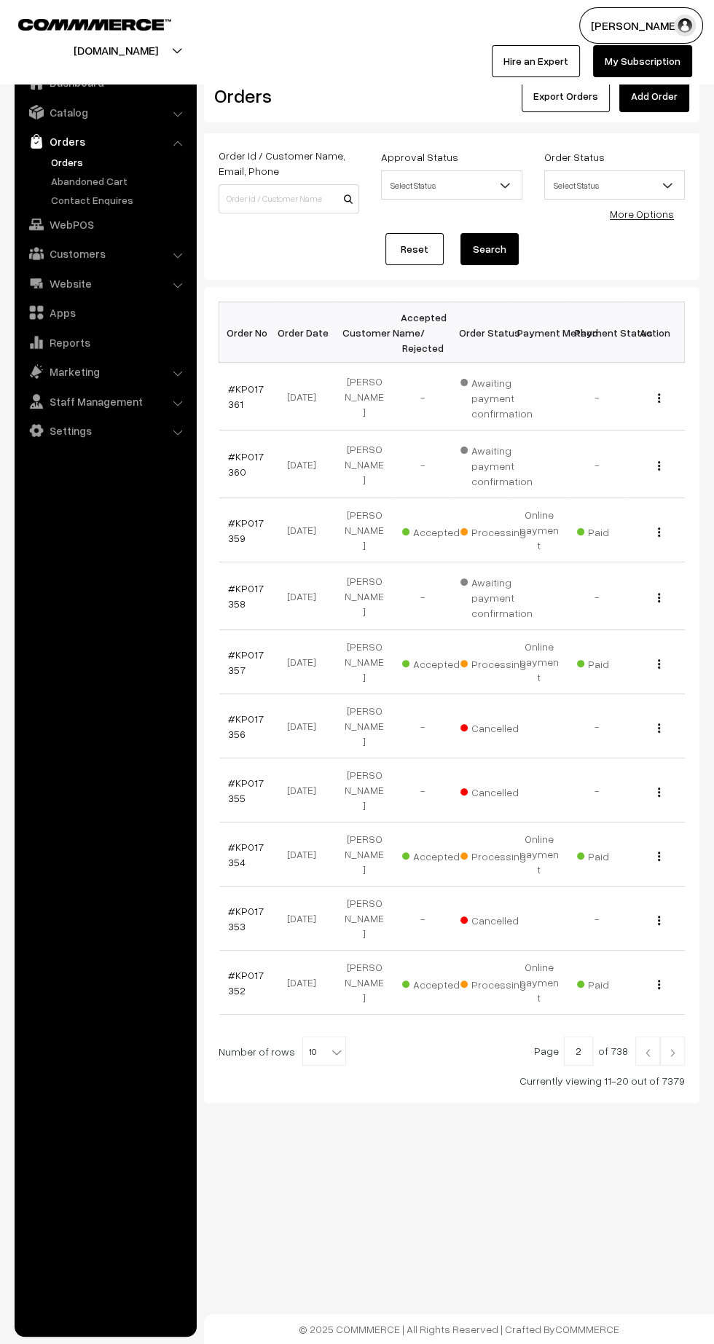
click at [638, 1037] on link at bounding box center [647, 1051] width 25 height 29
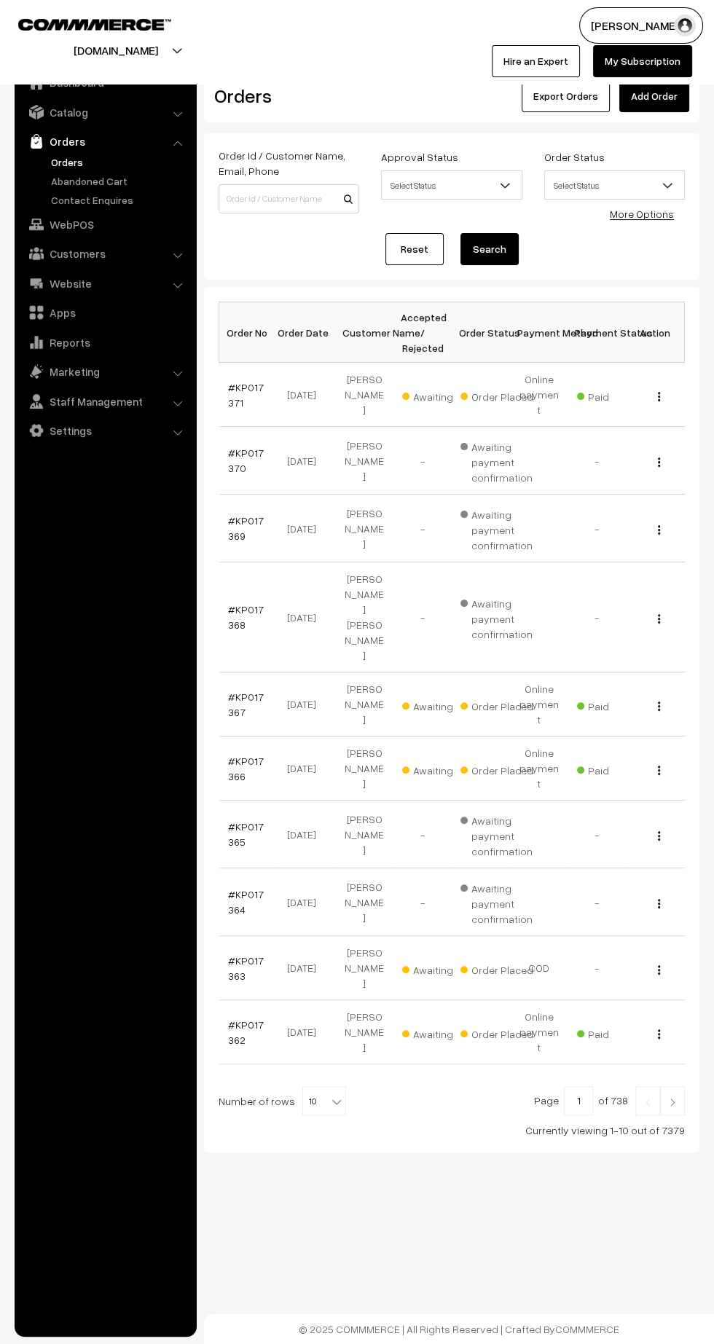
click at [232, 1019] on link "#KP017362" at bounding box center [246, 1033] width 36 height 28
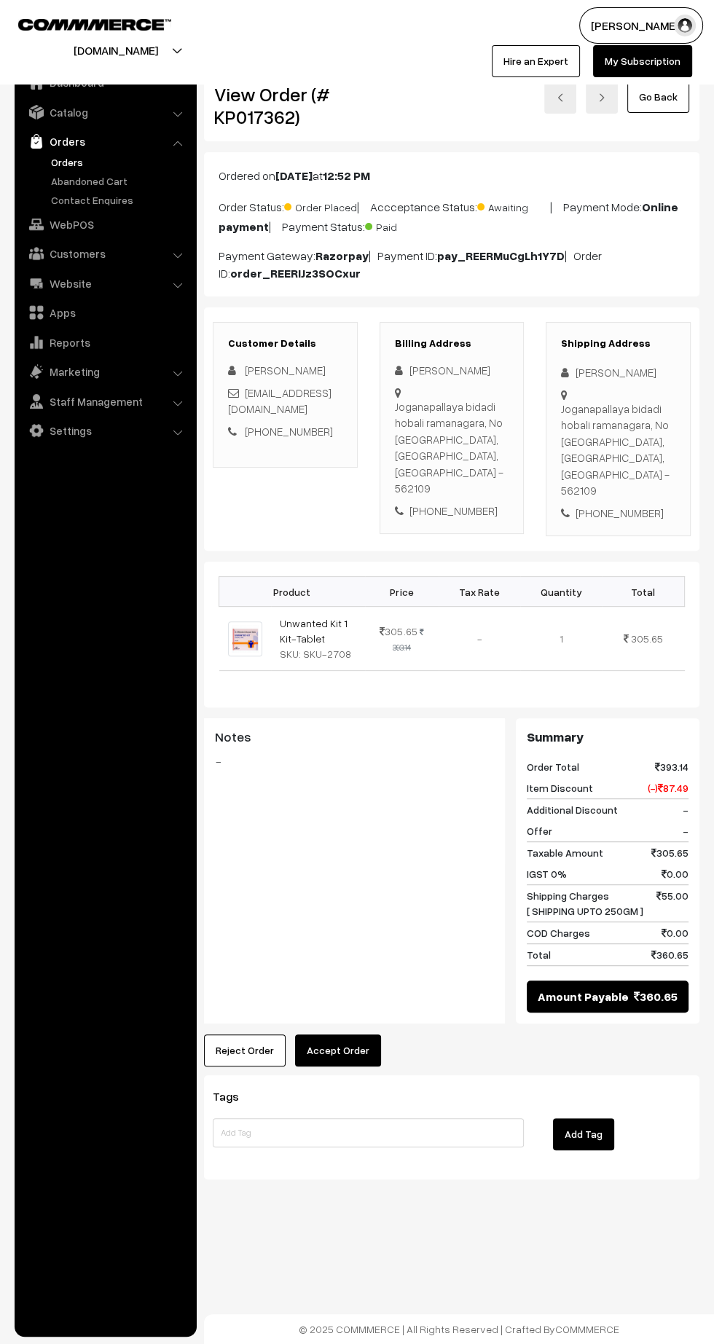
click at [345, 1035] on button "Accept Order" at bounding box center [338, 1051] width 86 height 32
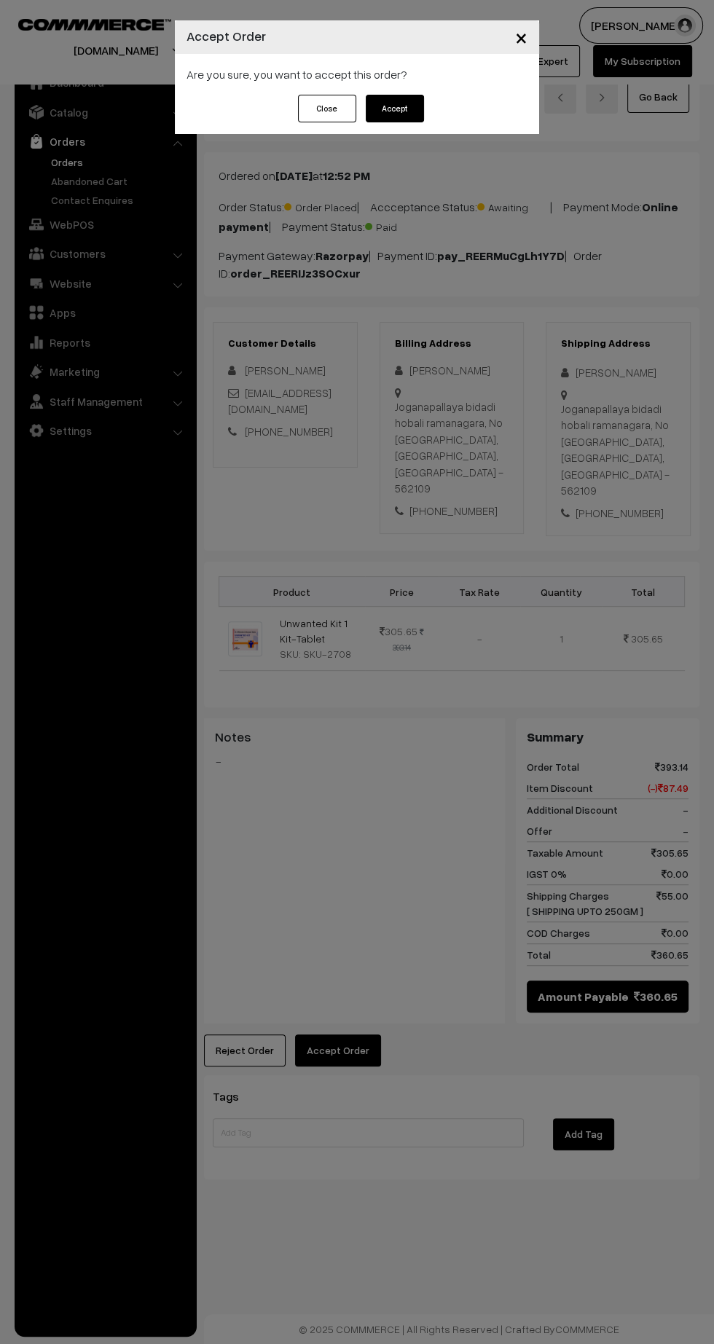
click at [417, 117] on button "Accept" at bounding box center [395, 109] width 58 height 28
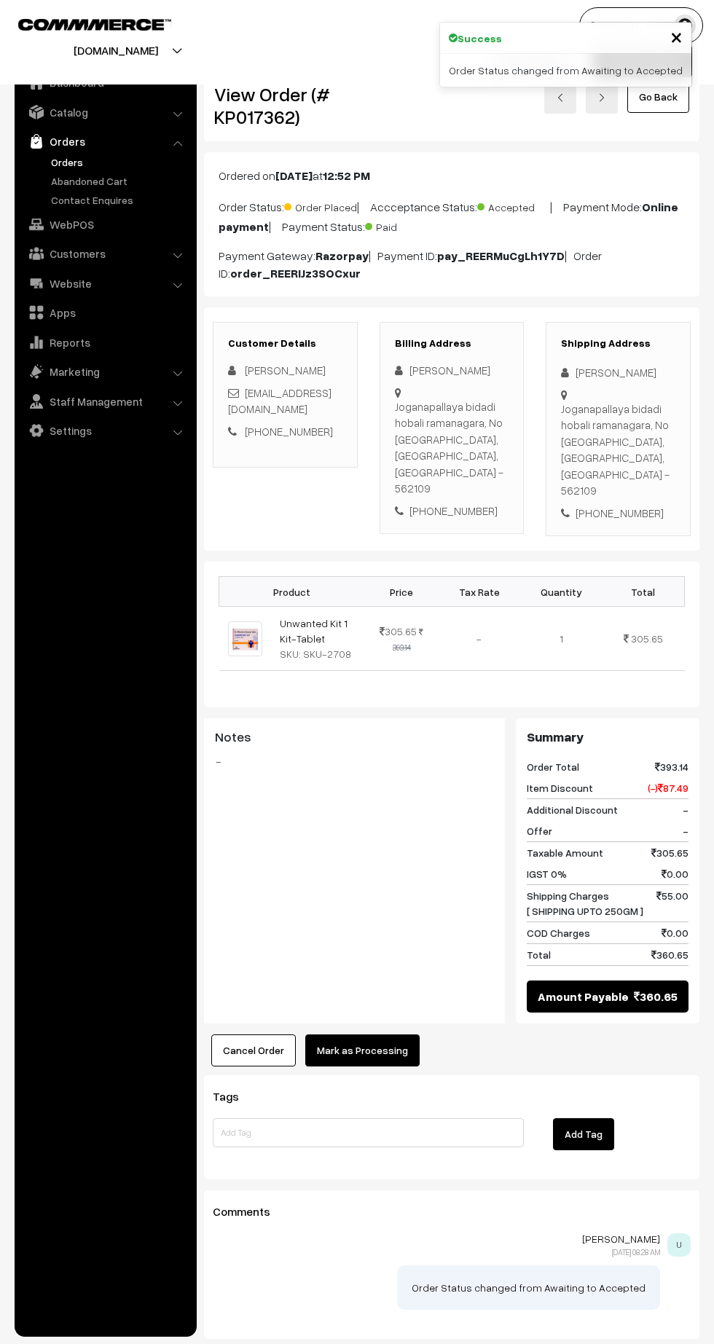
click at [384, 1035] on button "Mark as Processing" at bounding box center [362, 1051] width 114 height 32
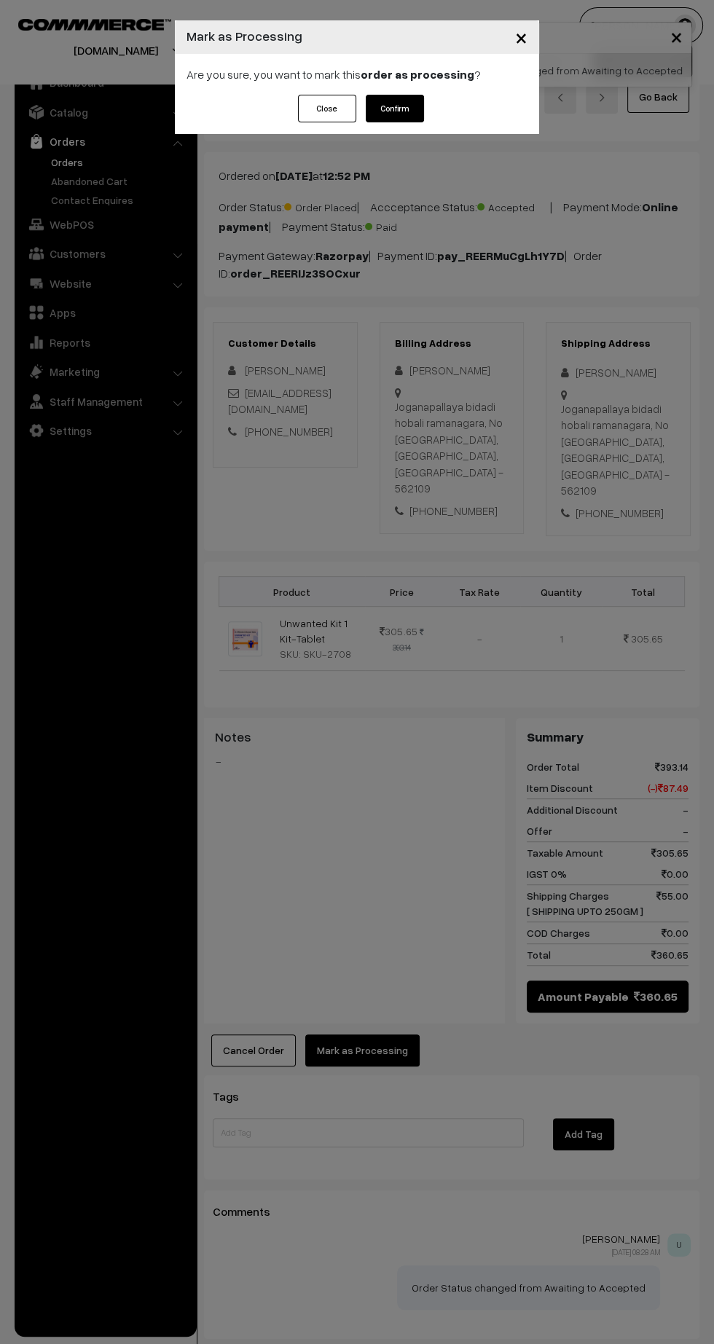
click at [394, 108] on button "Confirm" at bounding box center [395, 109] width 58 height 28
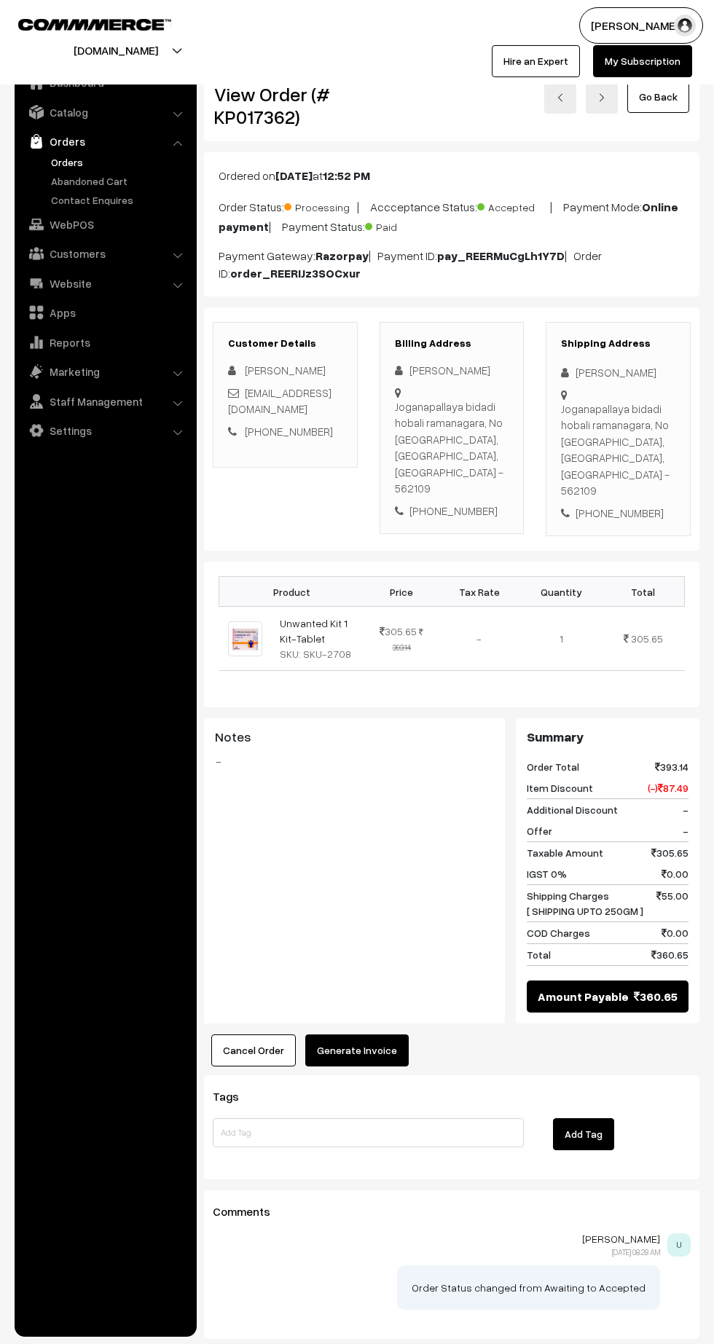
click at [359, 1035] on button "Generate Invoice" at bounding box center [356, 1051] width 103 height 32
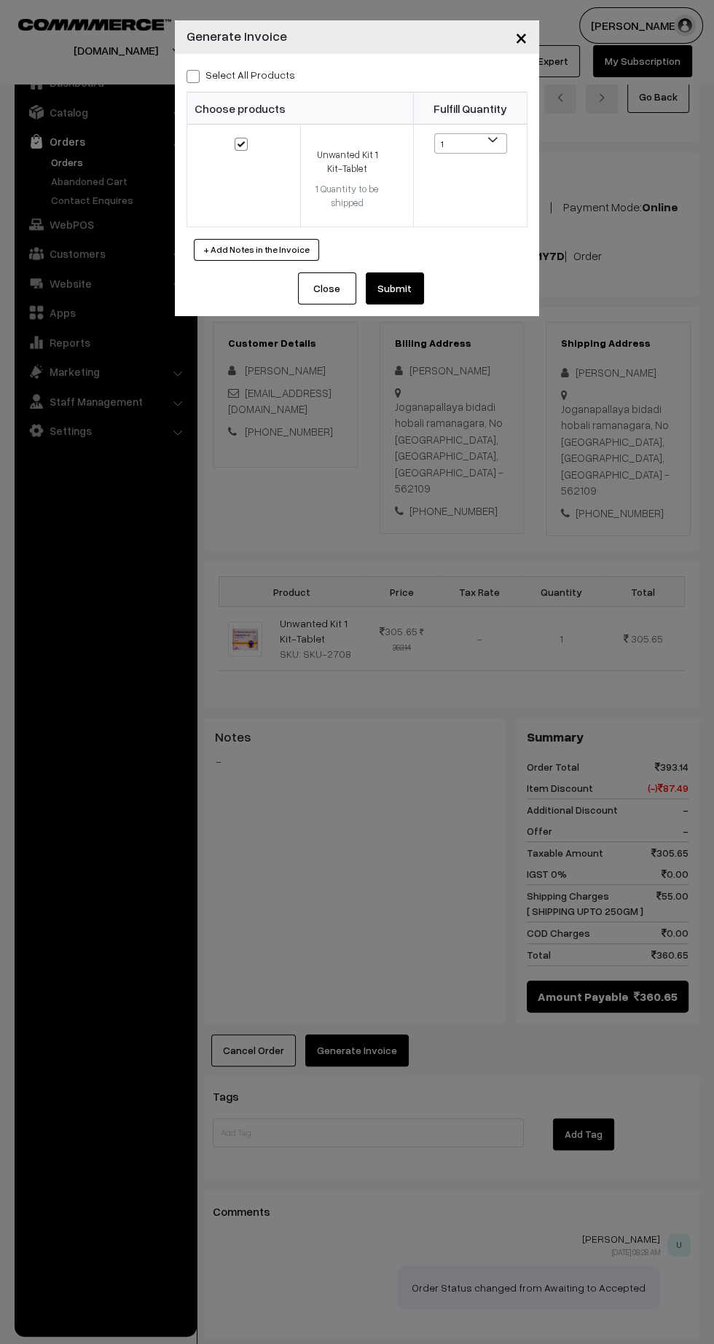
click at [399, 303] on button "Submit" at bounding box center [395, 289] width 58 height 32
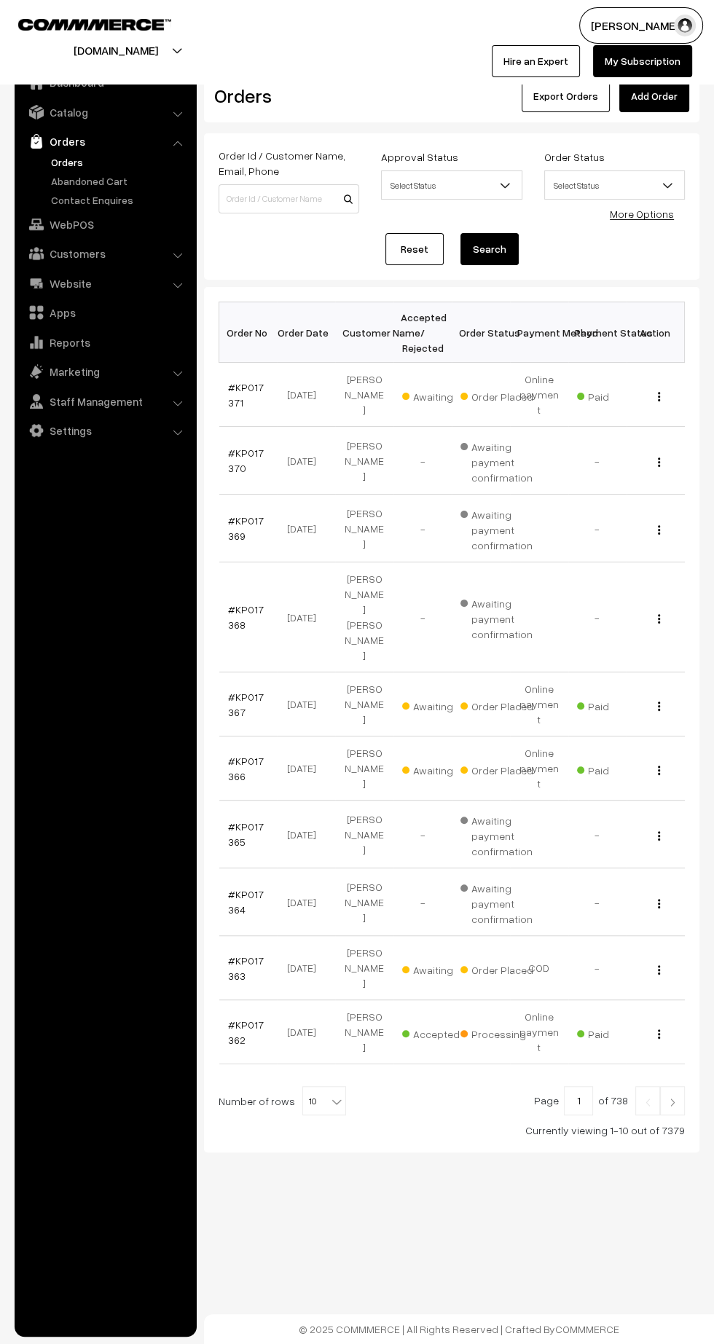
click at [242, 755] on link "#KP017366" at bounding box center [246, 769] width 36 height 28
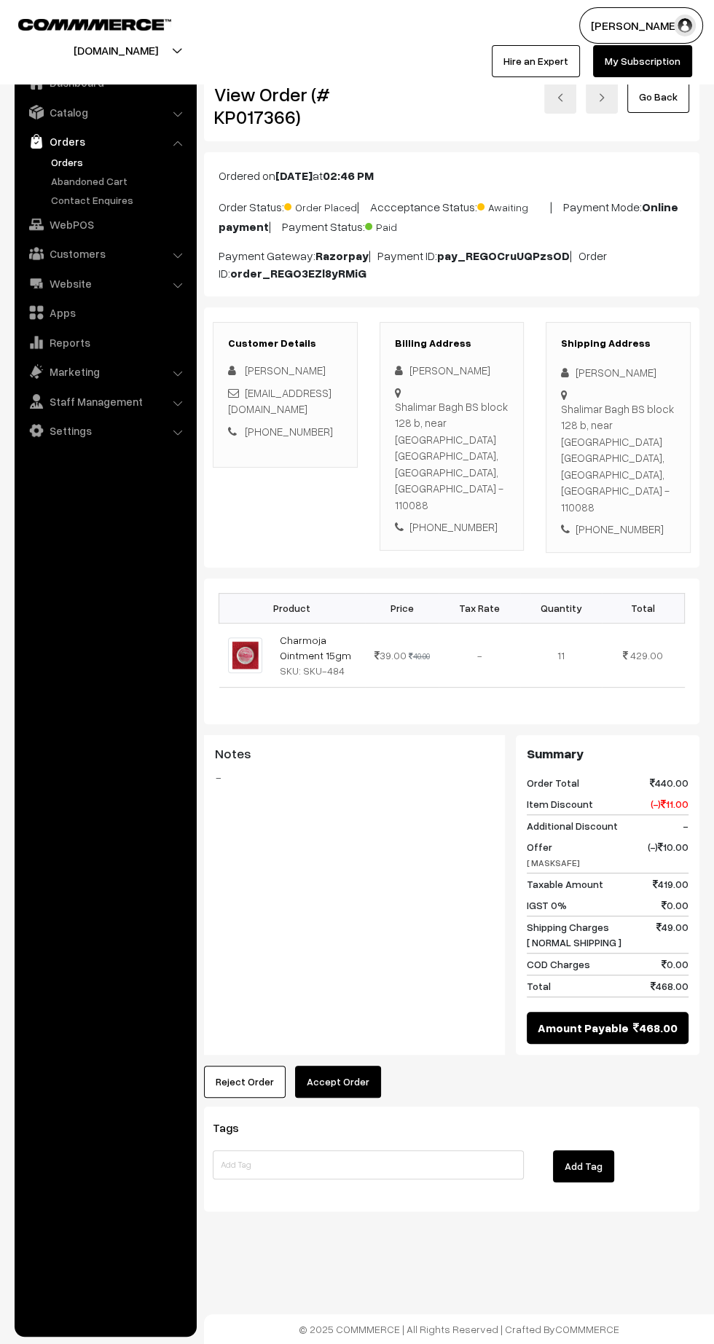
click at [336, 1066] on button "Accept Order" at bounding box center [338, 1082] width 86 height 32
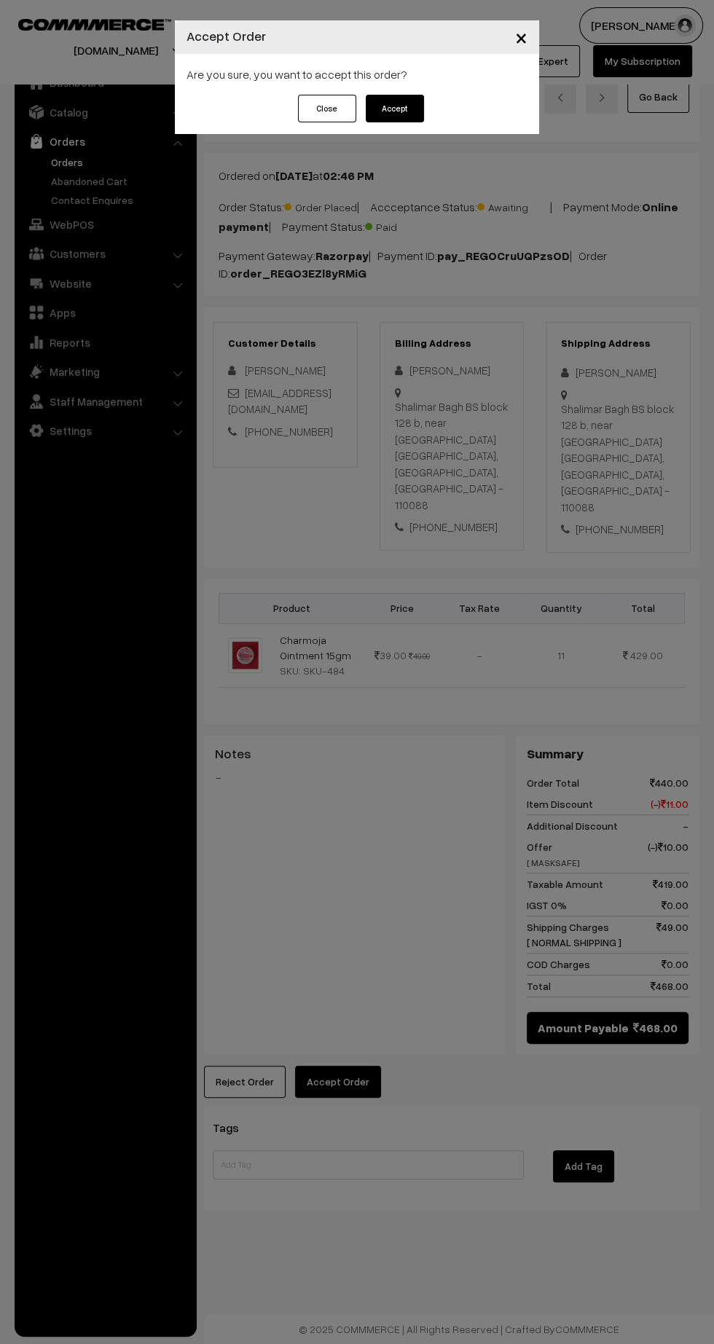
click at [416, 121] on button "Accept" at bounding box center [395, 109] width 58 height 28
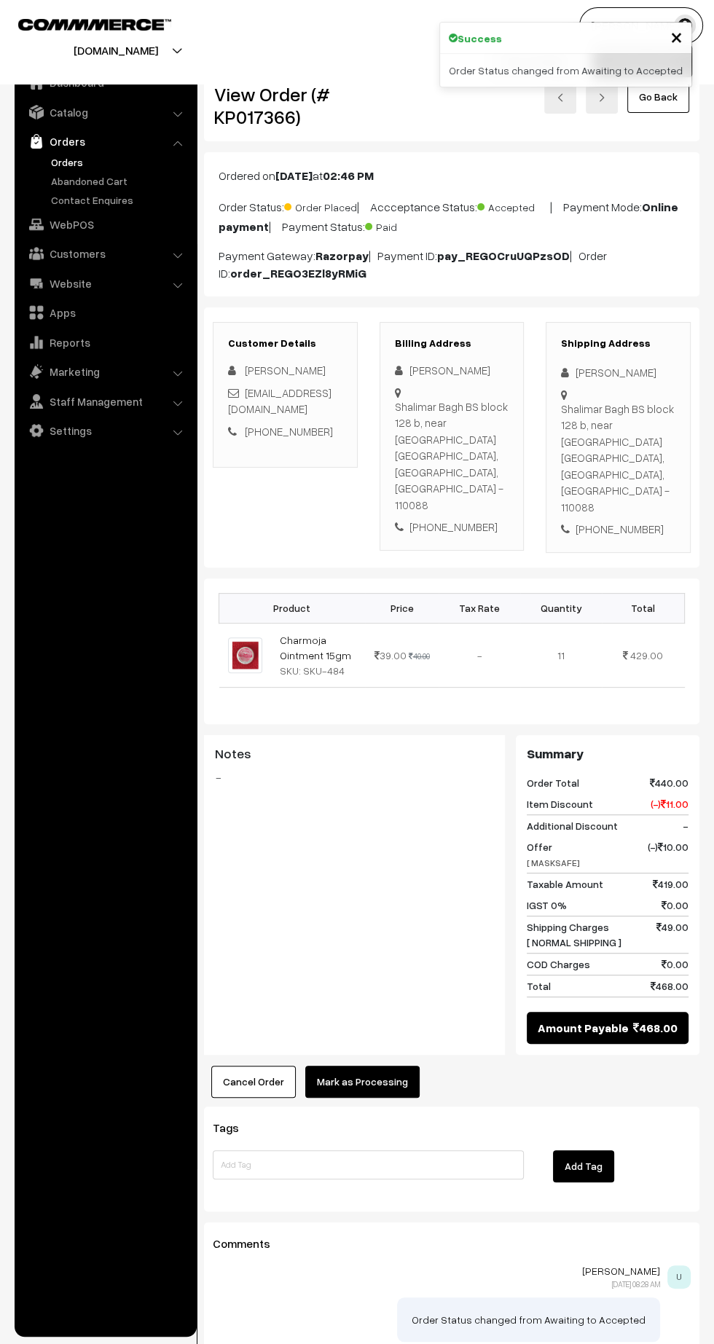
click at [371, 1066] on button "Mark as Processing" at bounding box center [362, 1082] width 114 height 32
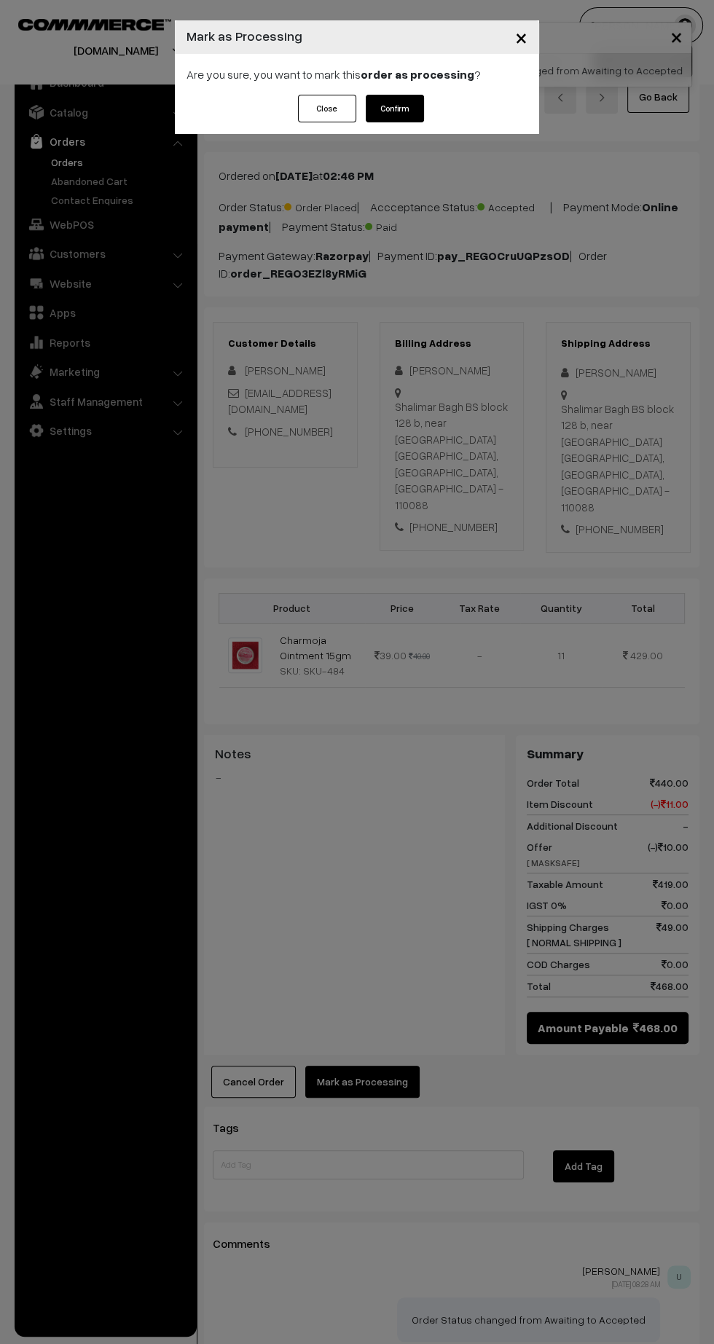
click at [406, 117] on button "Confirm" at bounding box center [395, 109] width 58 height 28
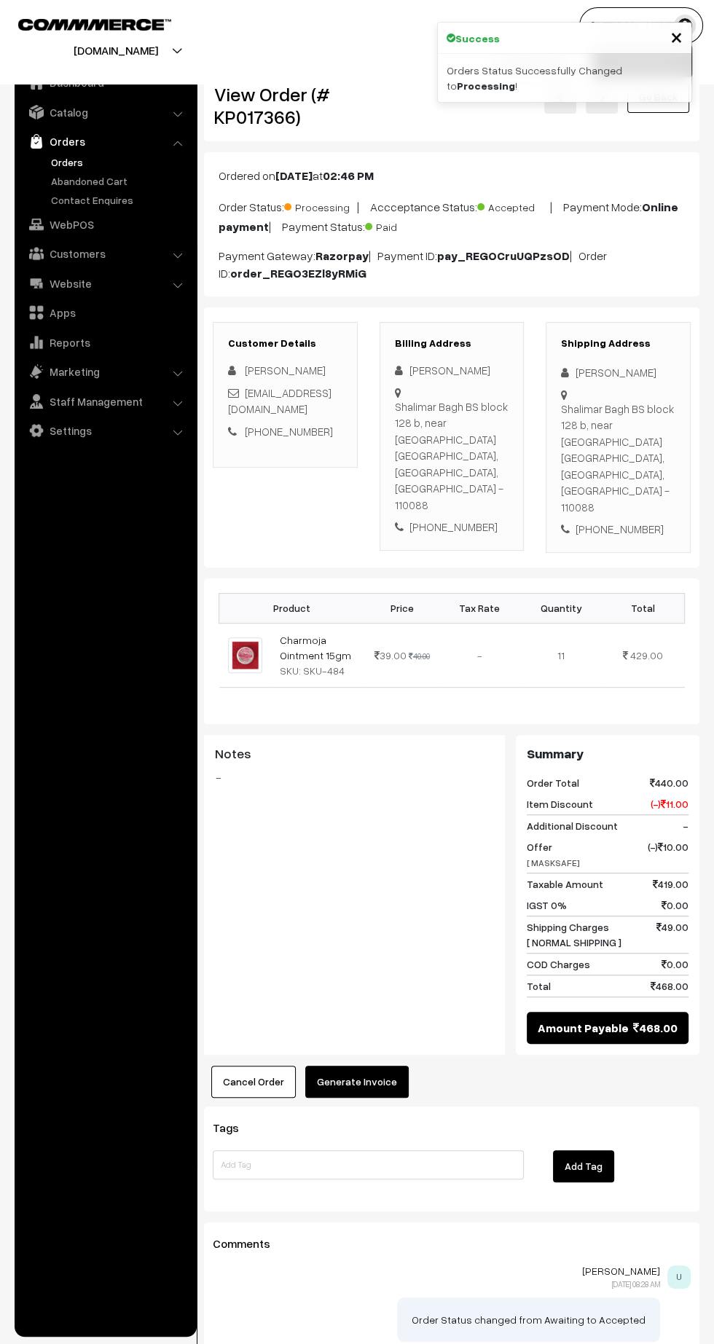
click at [366, 1066] on button "Generate Invoice" at bounding box center [356, 1082] width 103 height 32
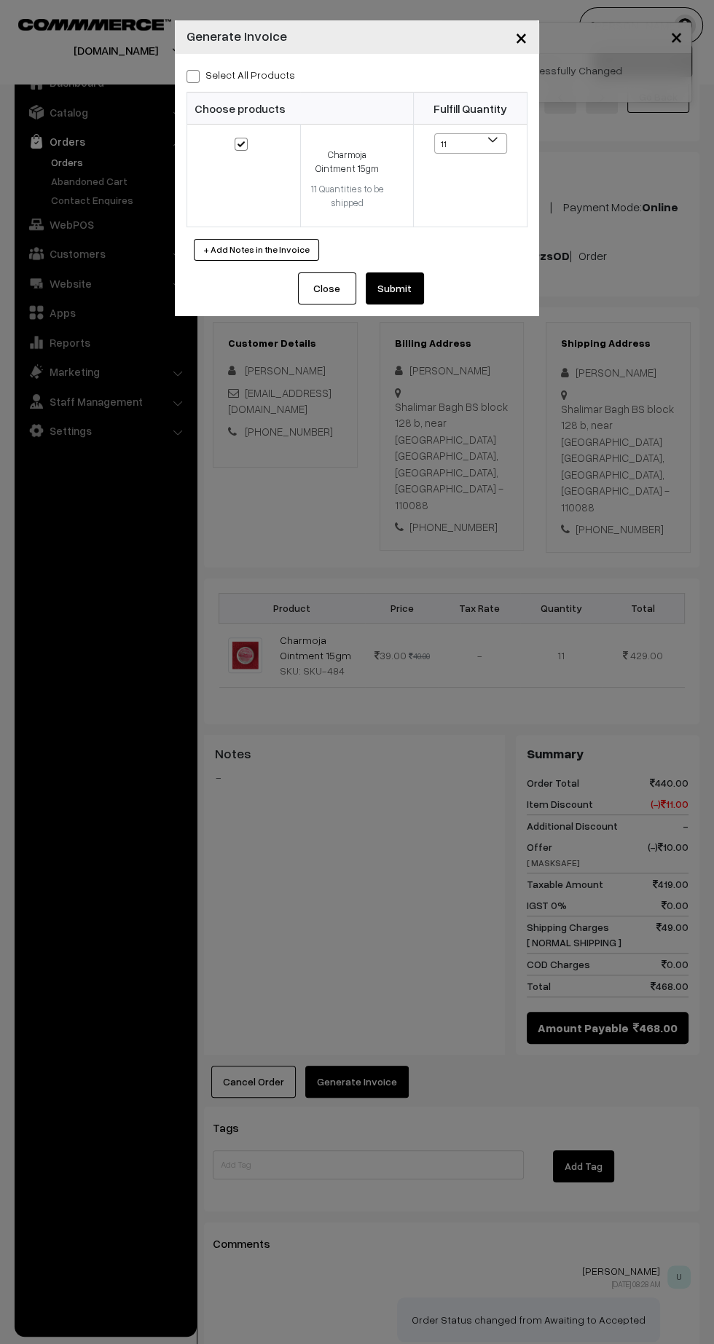
click at [415, 291] on button "Submit" at bounding box center [395, 289] width 58 height 32
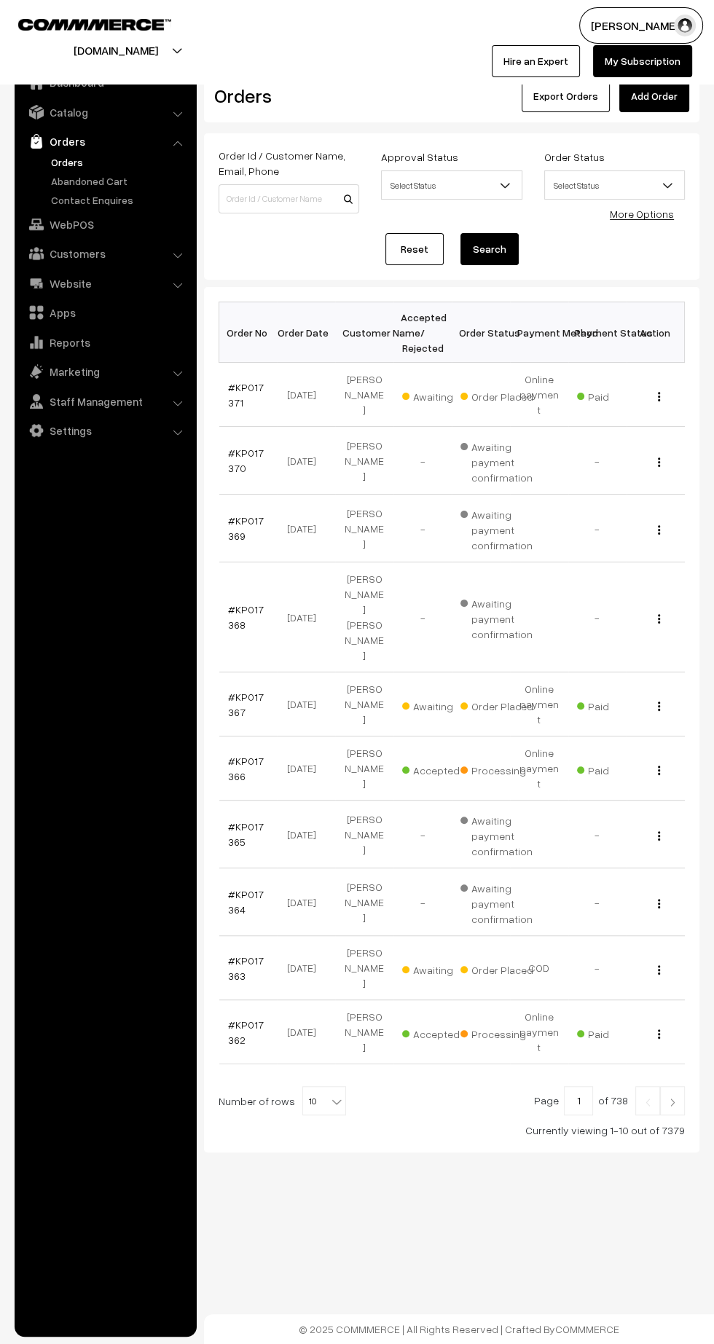
click at [232, 691] on link "#KP017367" at bounding box center [246, 705] width 36 height 28
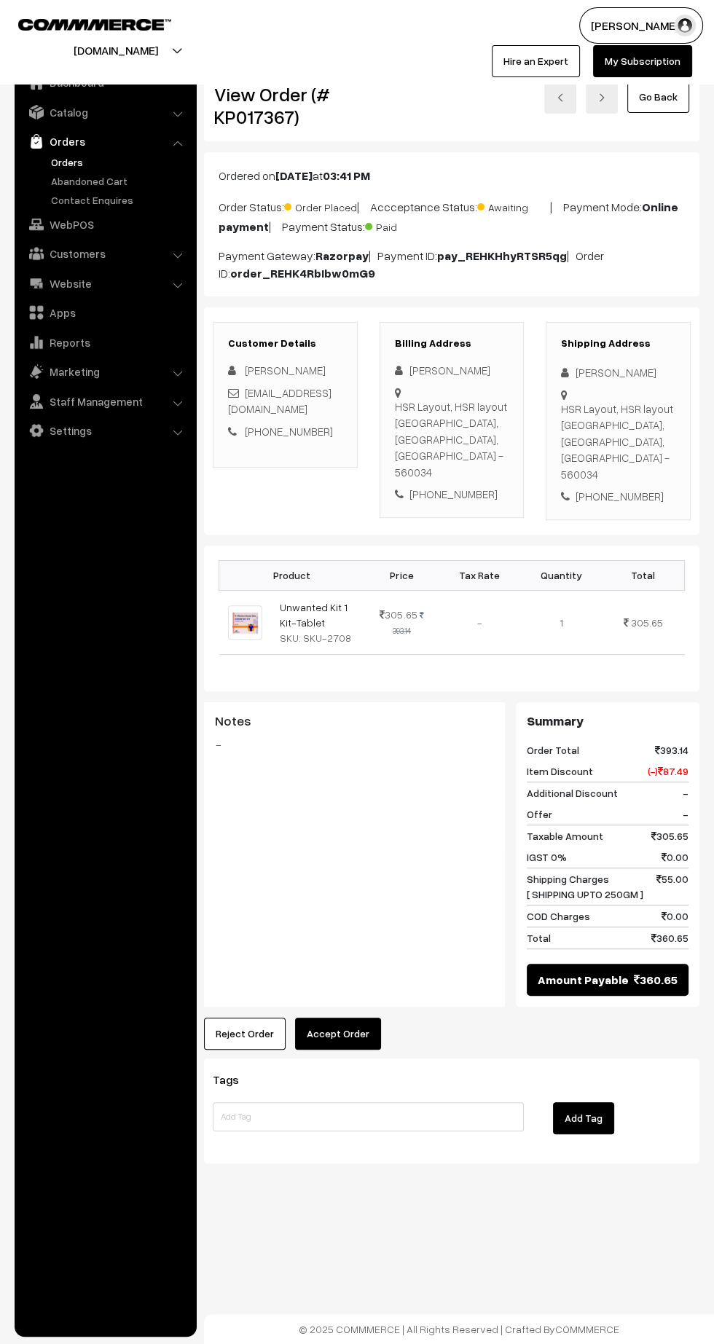
click at [370, 1018] on button "Accept Order" at bounding box center [338, 1034] width 86 height 32
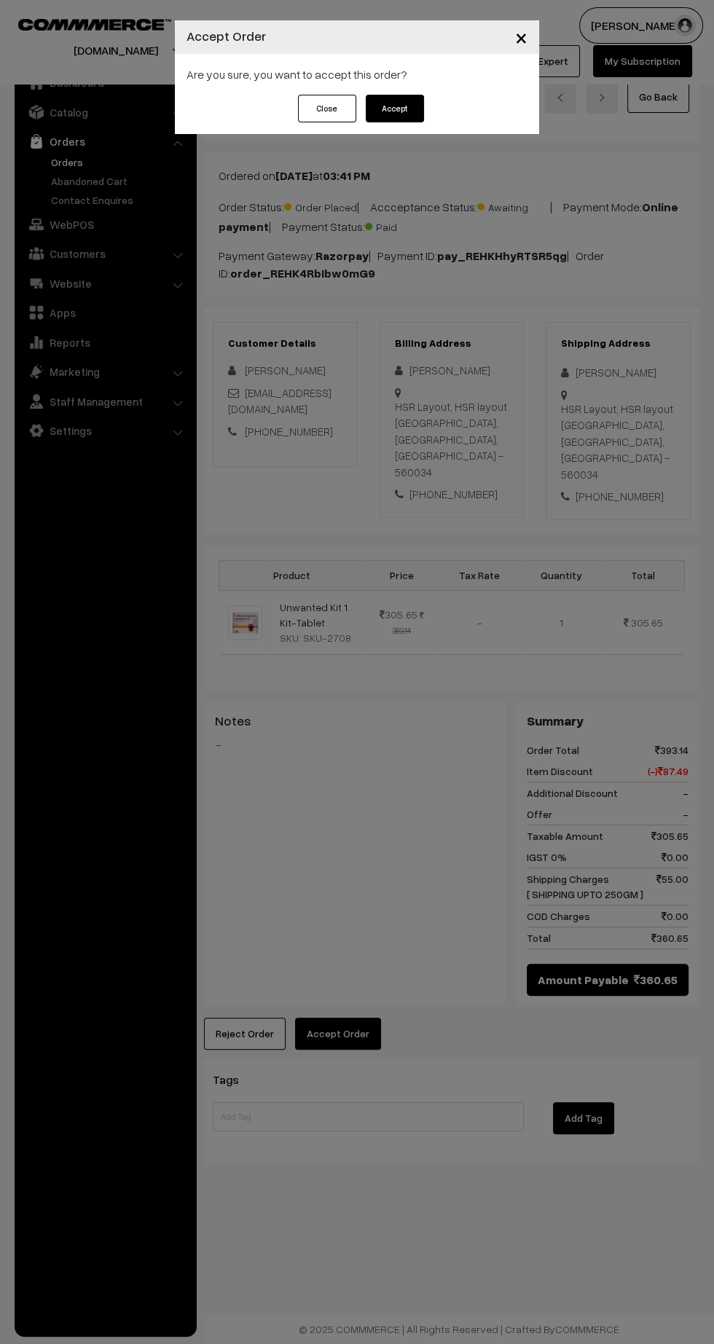
click at [416, 103] on button "Accept" at bounding box center [395, 109] width 58 height 28
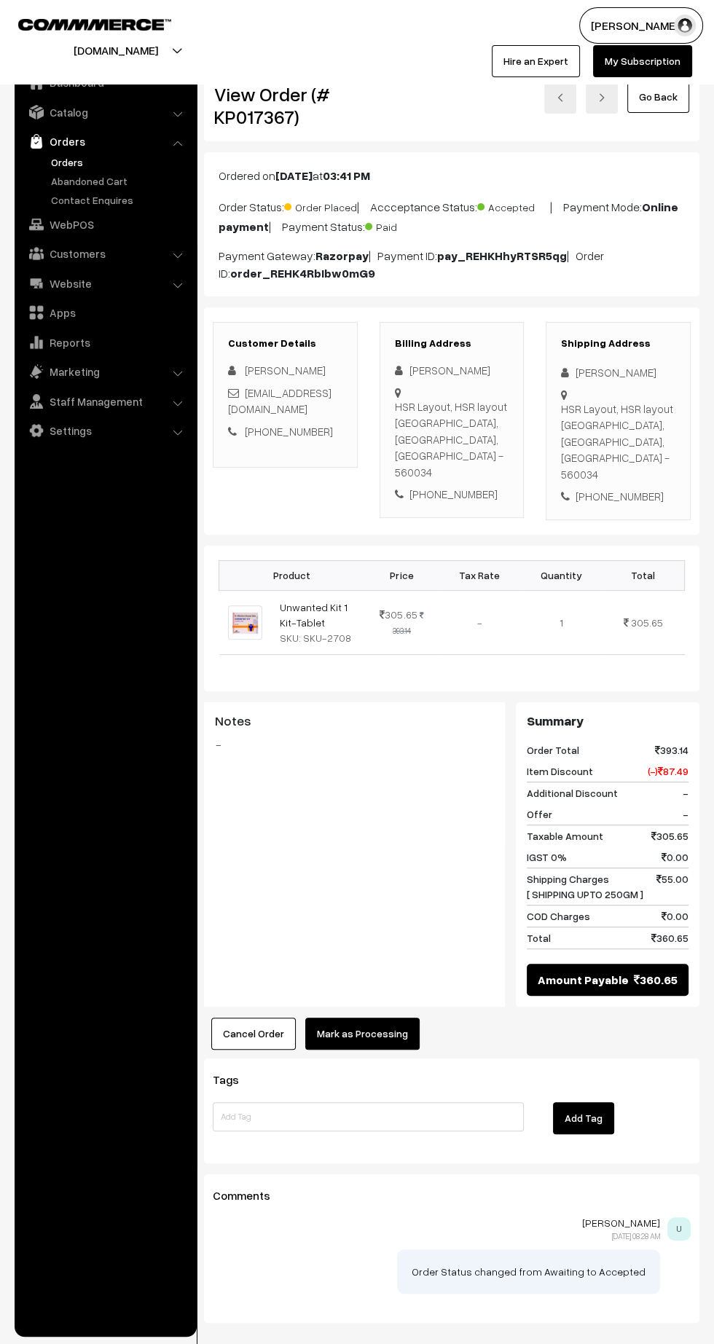
click at [382, 1018] on button "Mark as Processing" at bounding box center [362, 1034] width 114 height 32
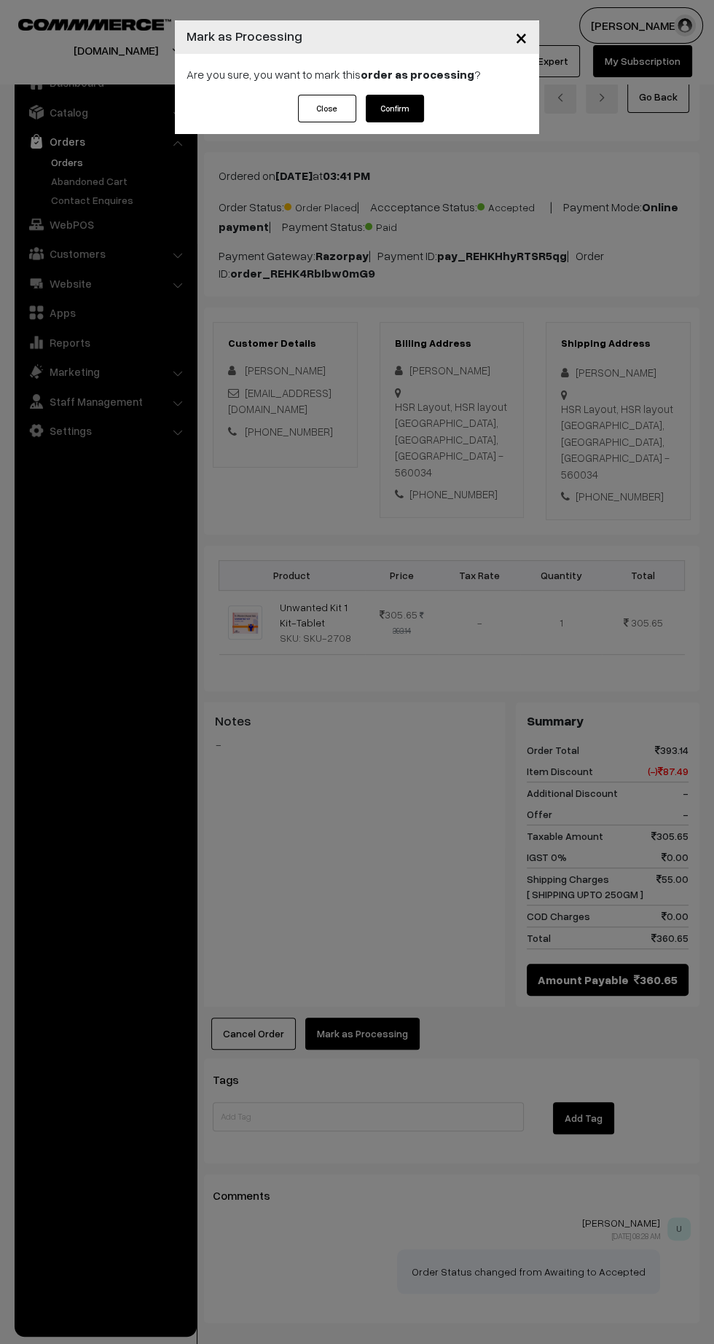
click at [399, 109] on button "Confirm" at bounding box center [395, 109] width 58 height 28
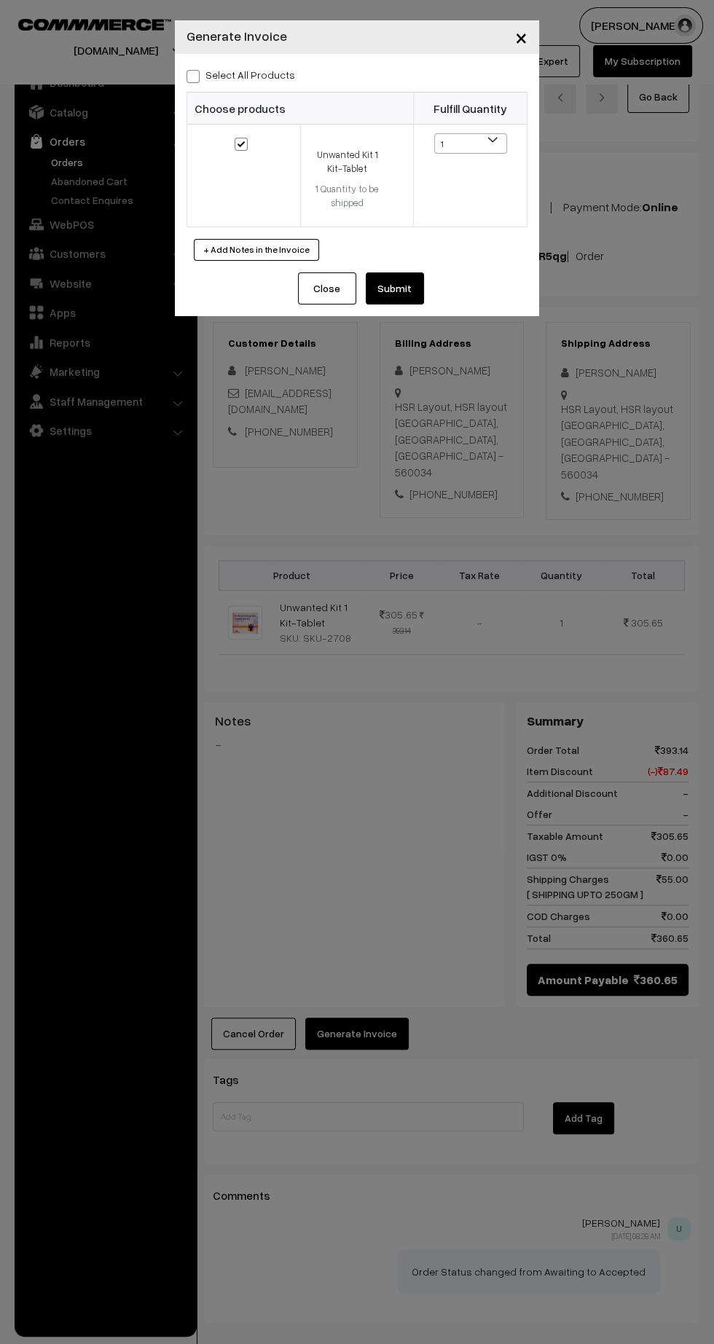
click at [411, 296] on button "Submit" at bounding box center [395, 289] width 58 height 32
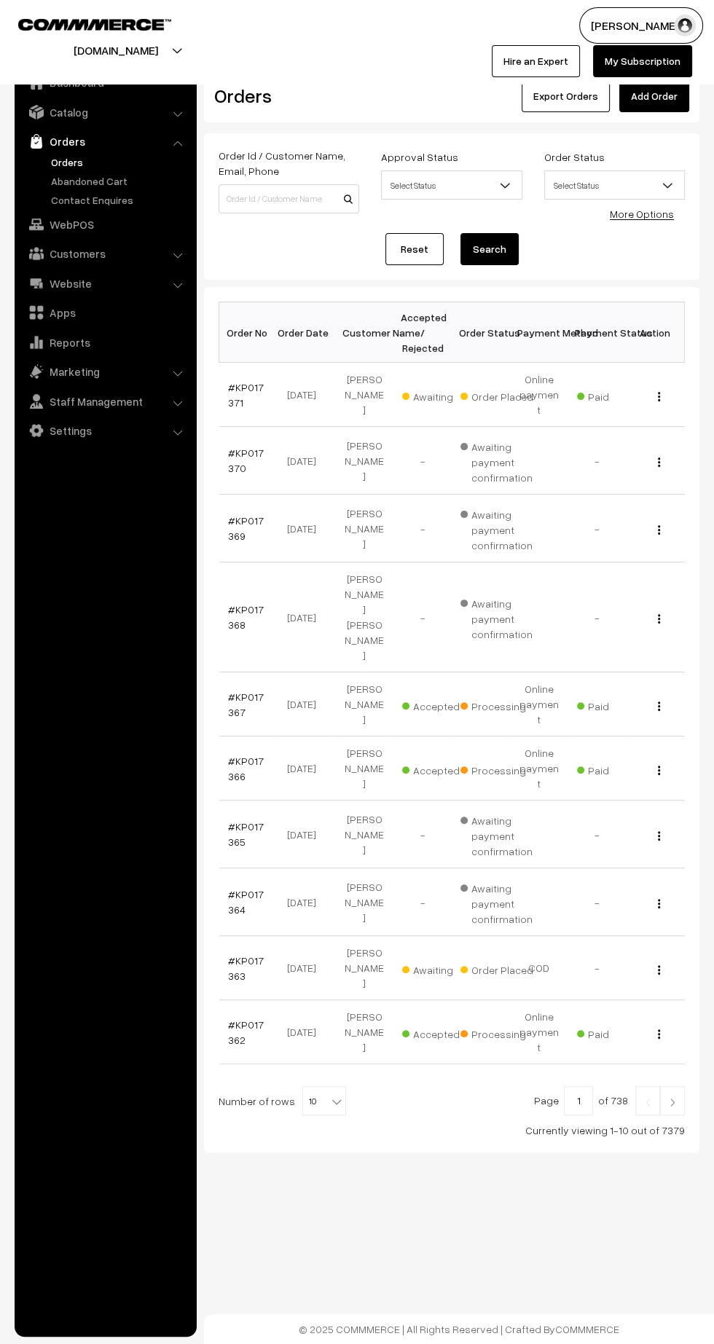
click at [232, 393] on link "#KP017371" at bounding box center [246, 395] width 36 height 28
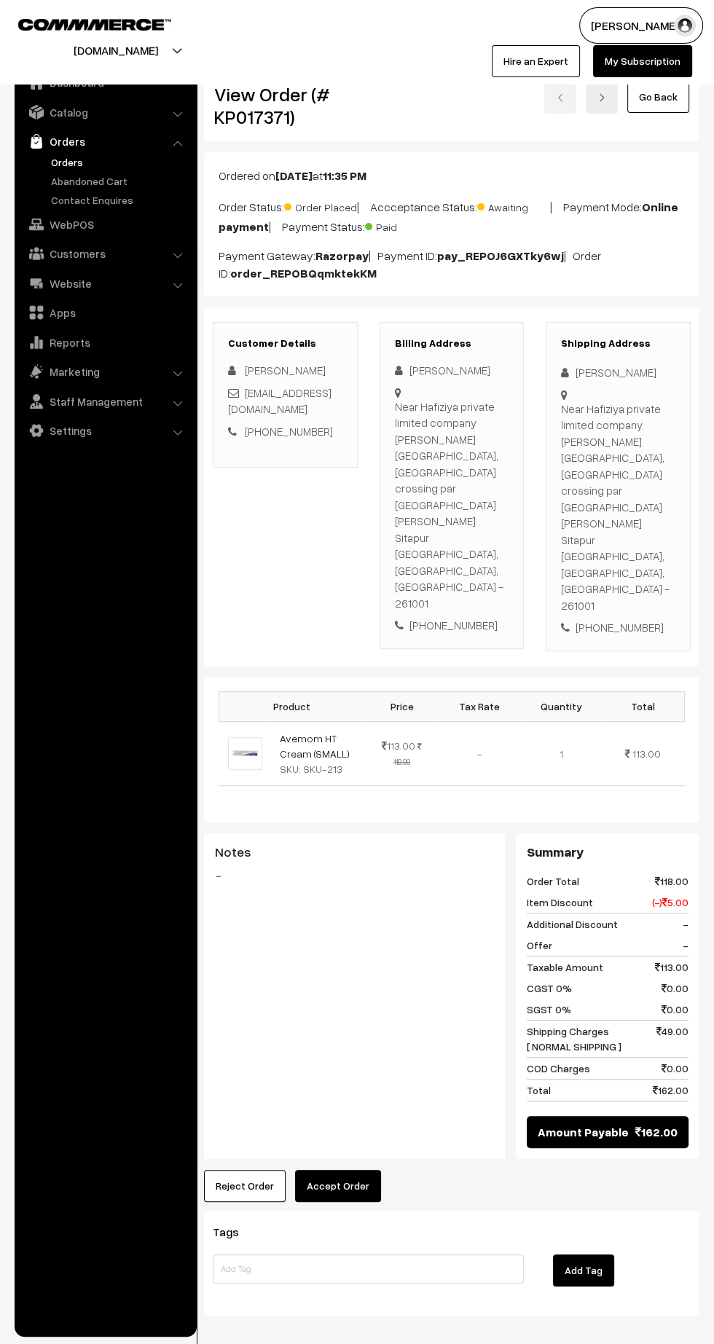
click at [326, 1170] on button "Accept Order" at bounding box center [338, 1186] width 86 height 32
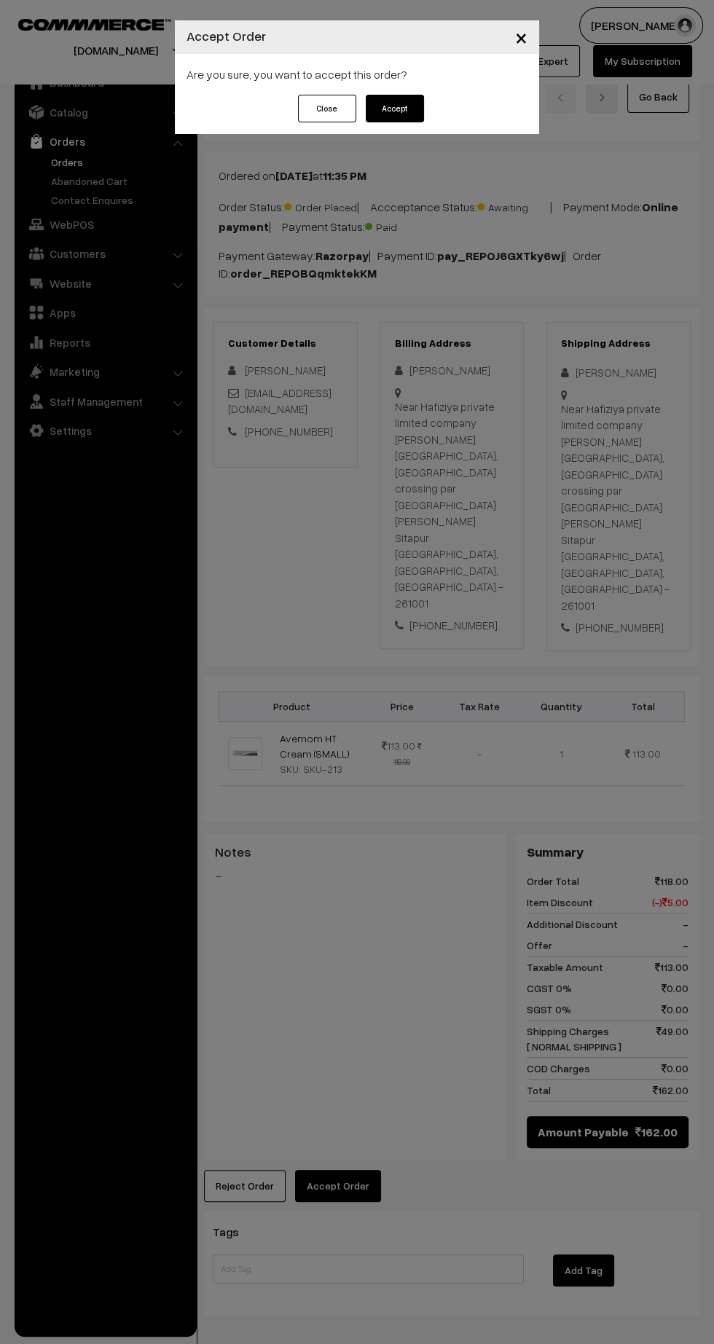
click at [404, 106] on button "Accept" at bounding box center [395, 109] width 58 height 28
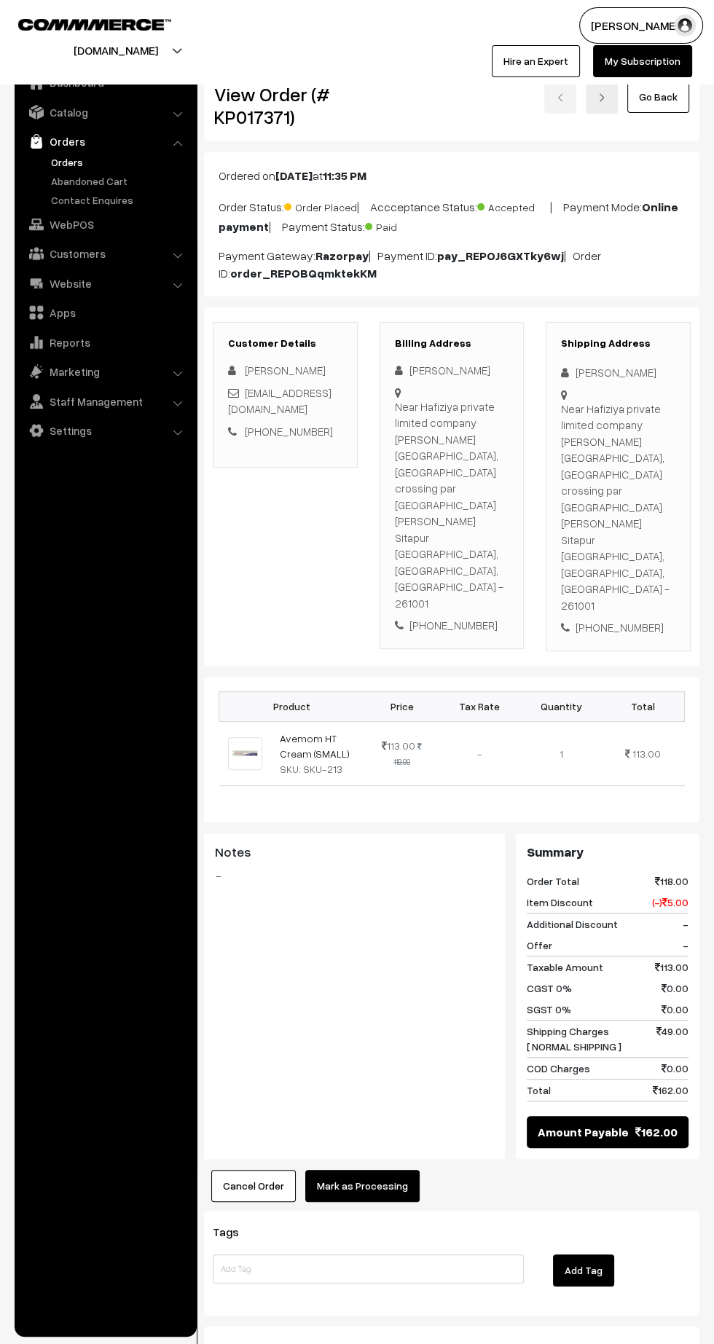
click at [366, 1170] on button "Mark as Processing" at bounding box center [362, 1186] width 114 height 32
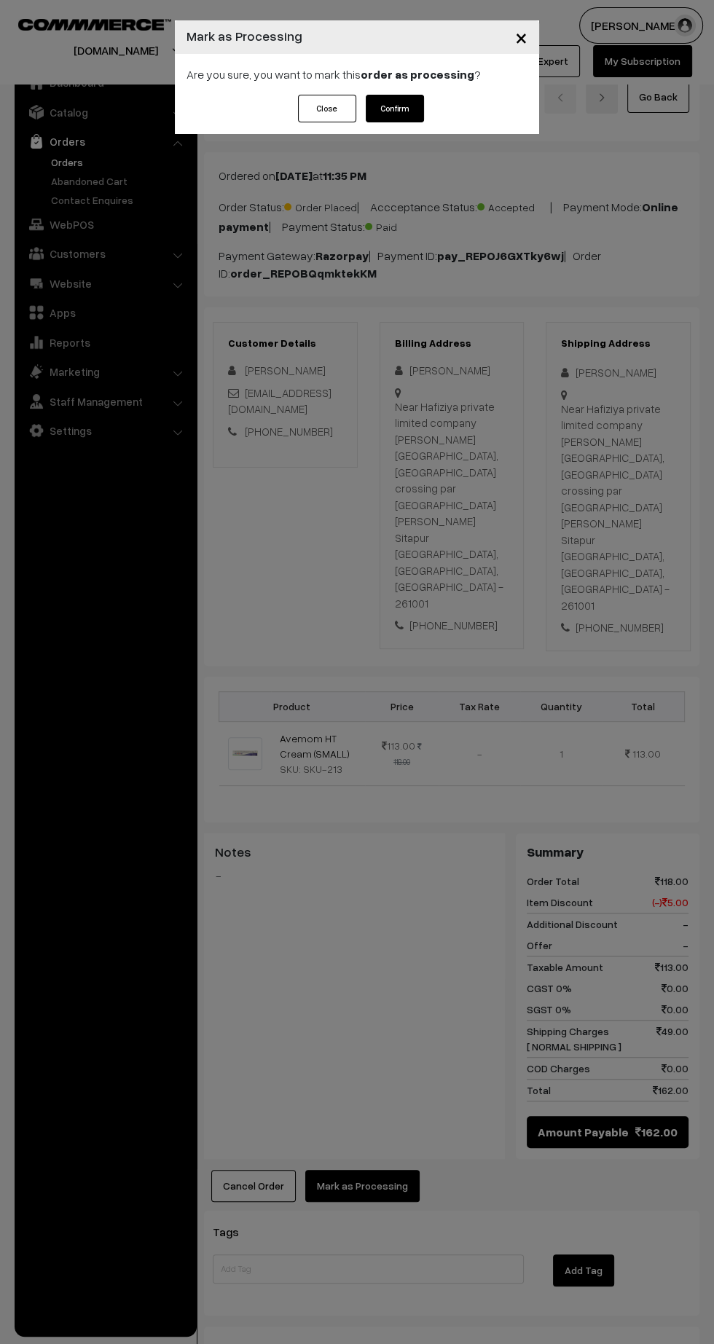
click at [395, 110] on button "Confirm" at bounding box center [395, 109] width 58 height 28
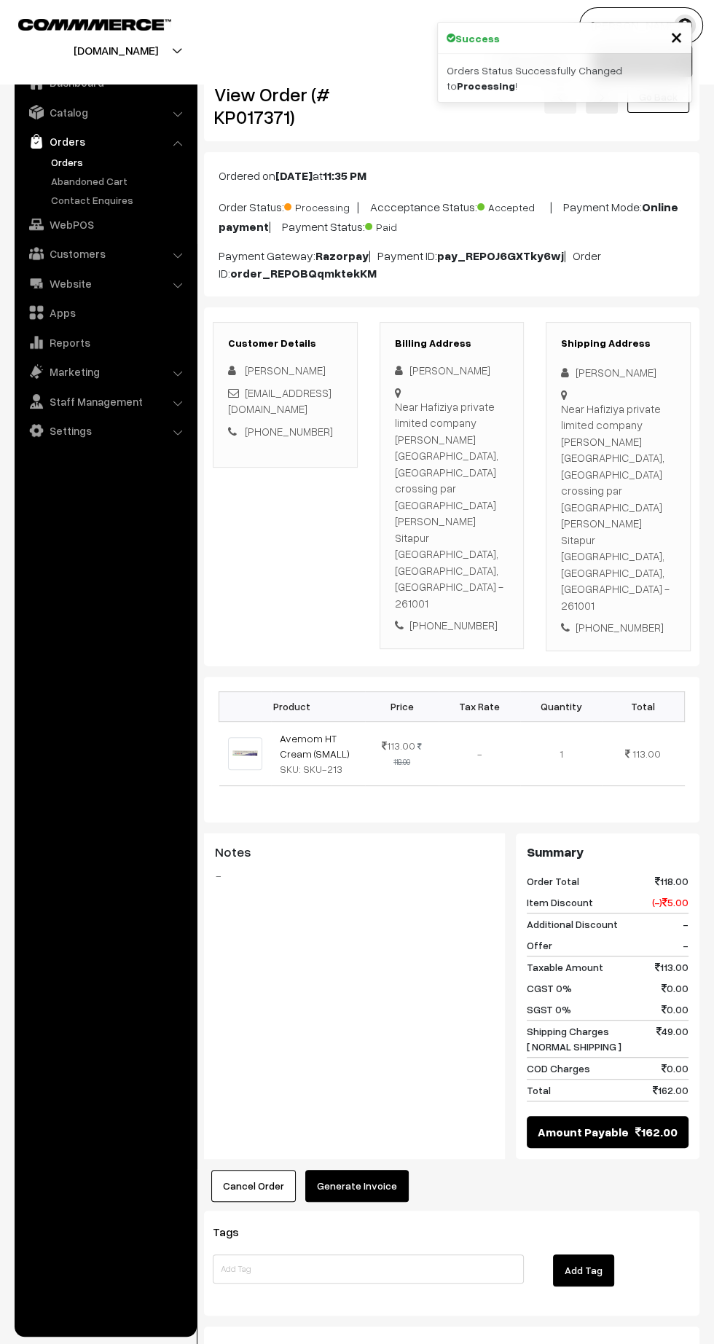
click at [375, 1170] on button "Generate Invoice" at bounding box center [356, 1186] width 103 height 32
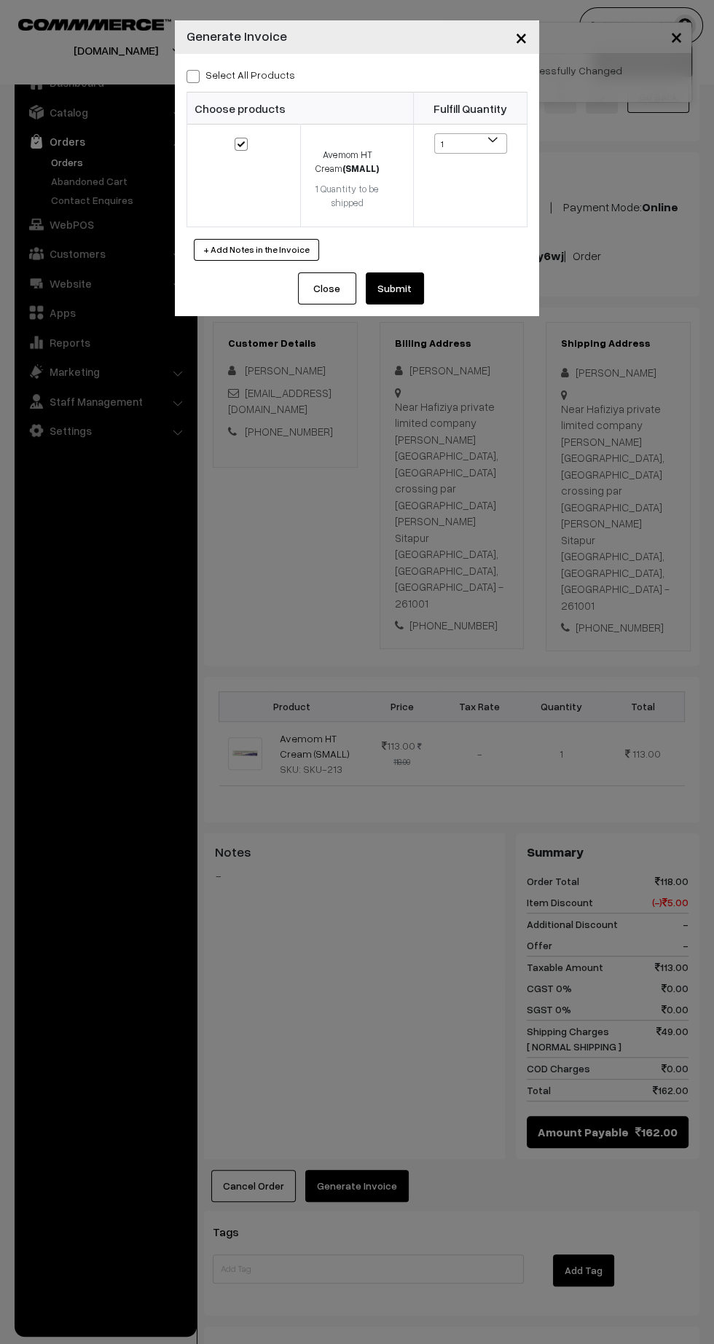
click at [415, 291] on button "Submit" at bounding box center [395, 289] width 58 height 32
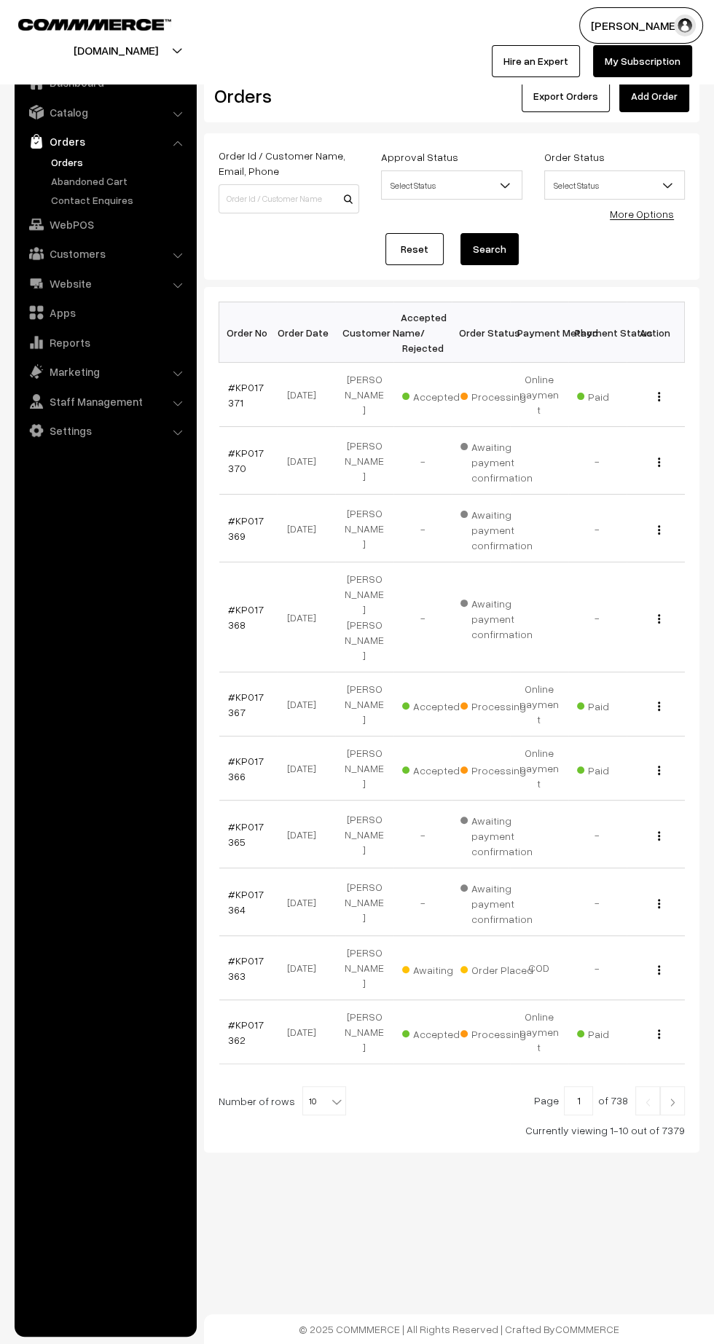
click at [244, 955] on link "#KP017363" at bounding box center [246, 969] width 36 height 28
click at [247, 955] on link "#KP017363" at bounding box center [246, 969] width 36 height 28
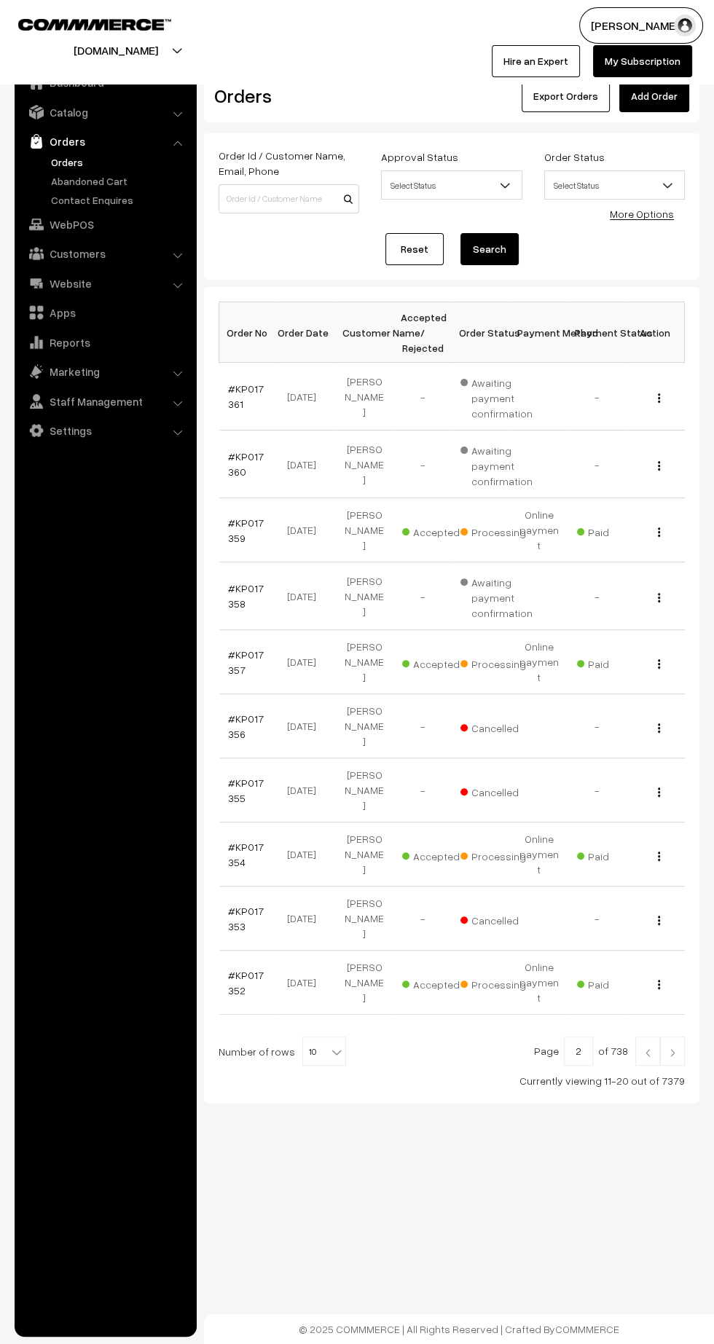
click at [645, 1037] on link at bounding box center [647, 1051] width 25 height 29
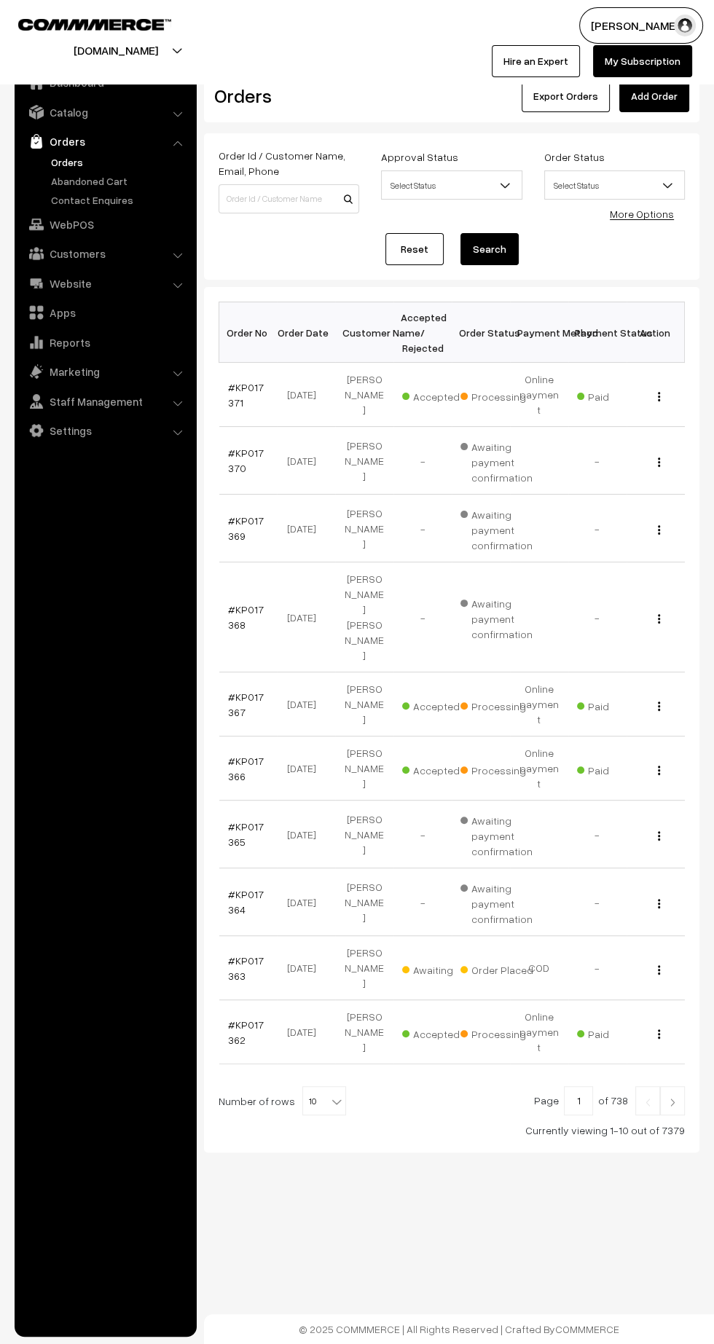
click at [679, 1086] on link at bounding box center [672, 1100] width 25 height 29
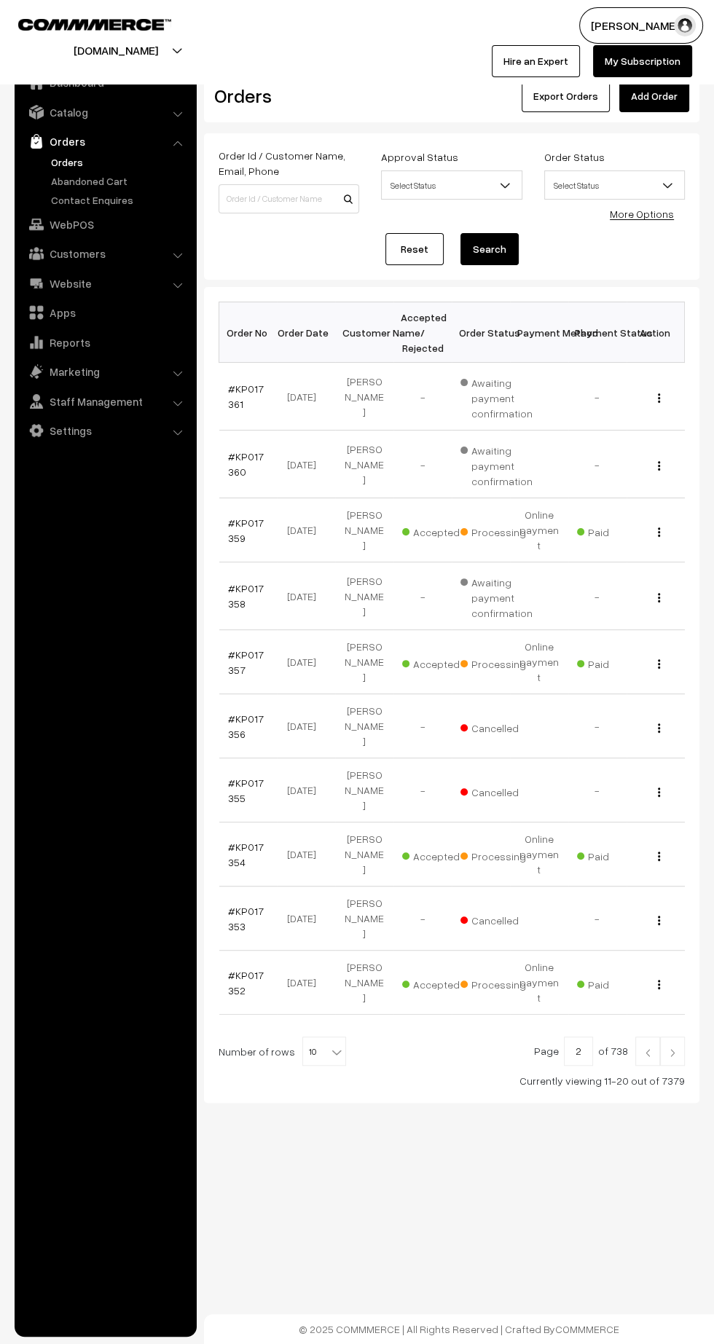
click at [673, 1049] on img at bounding box center [672, 1053] width 13 height 9
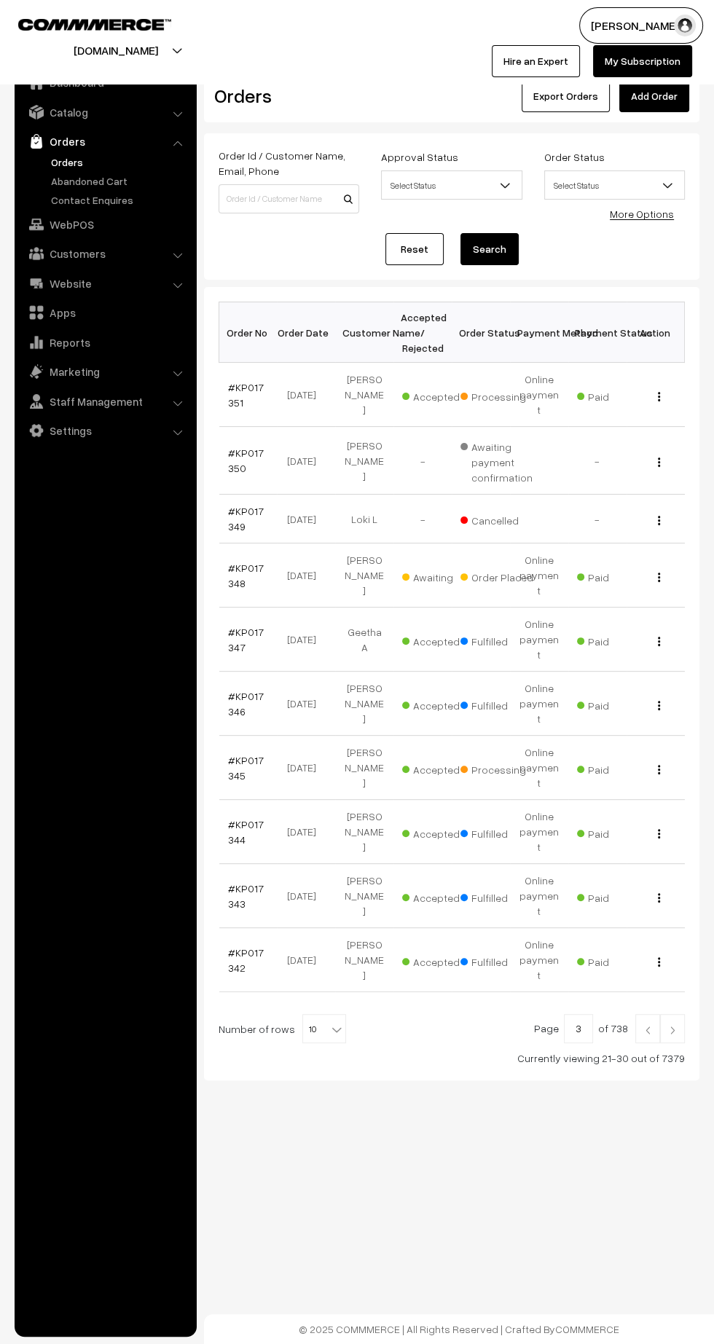
click at [673, 1026] on img at bounding box center [672, 1030] width 13 height 9
